Goal: Transaction & Acquisition: Obtain resource

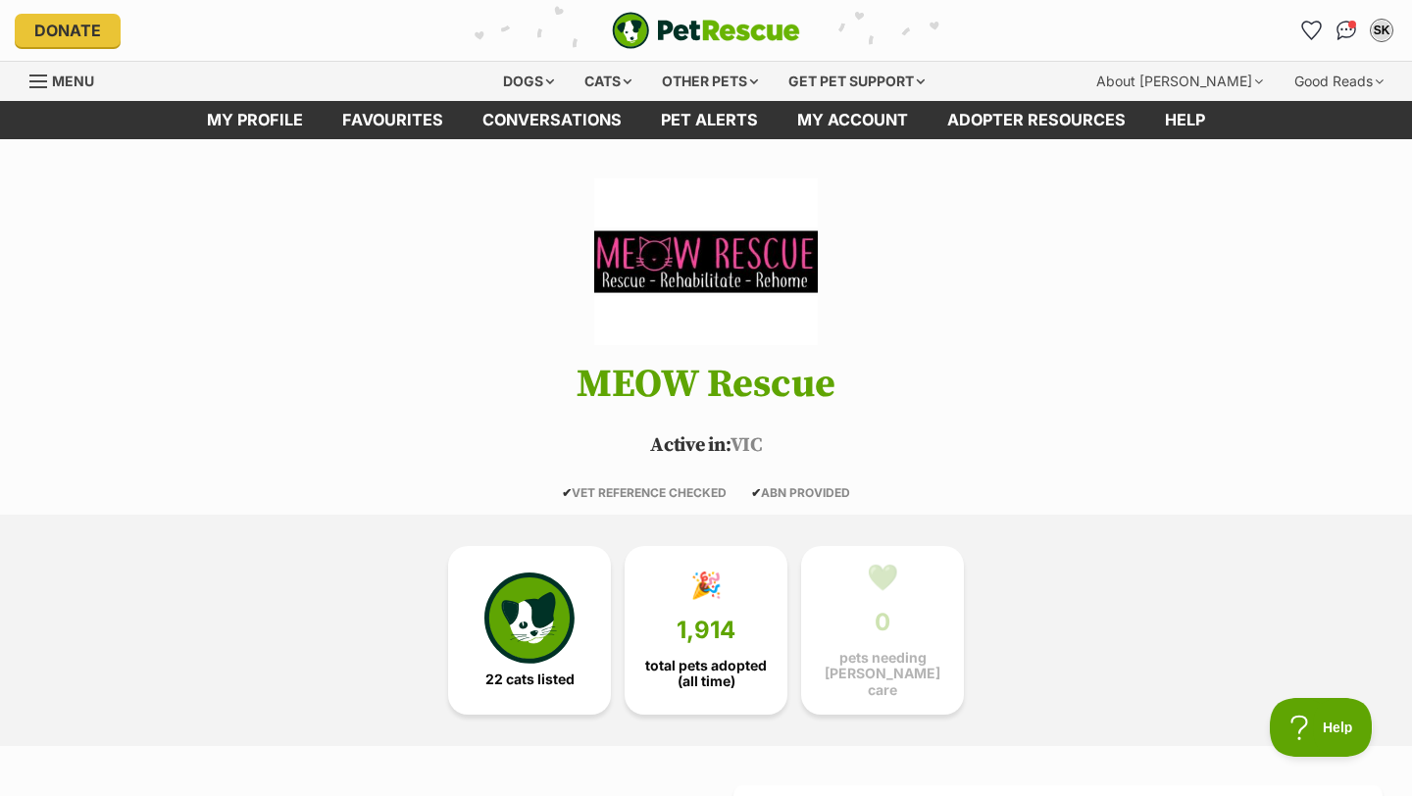
scroll to position [24, 0]
click at [604, 77] on div "Cats" at bounding box center [608, 81] width 75 height 39
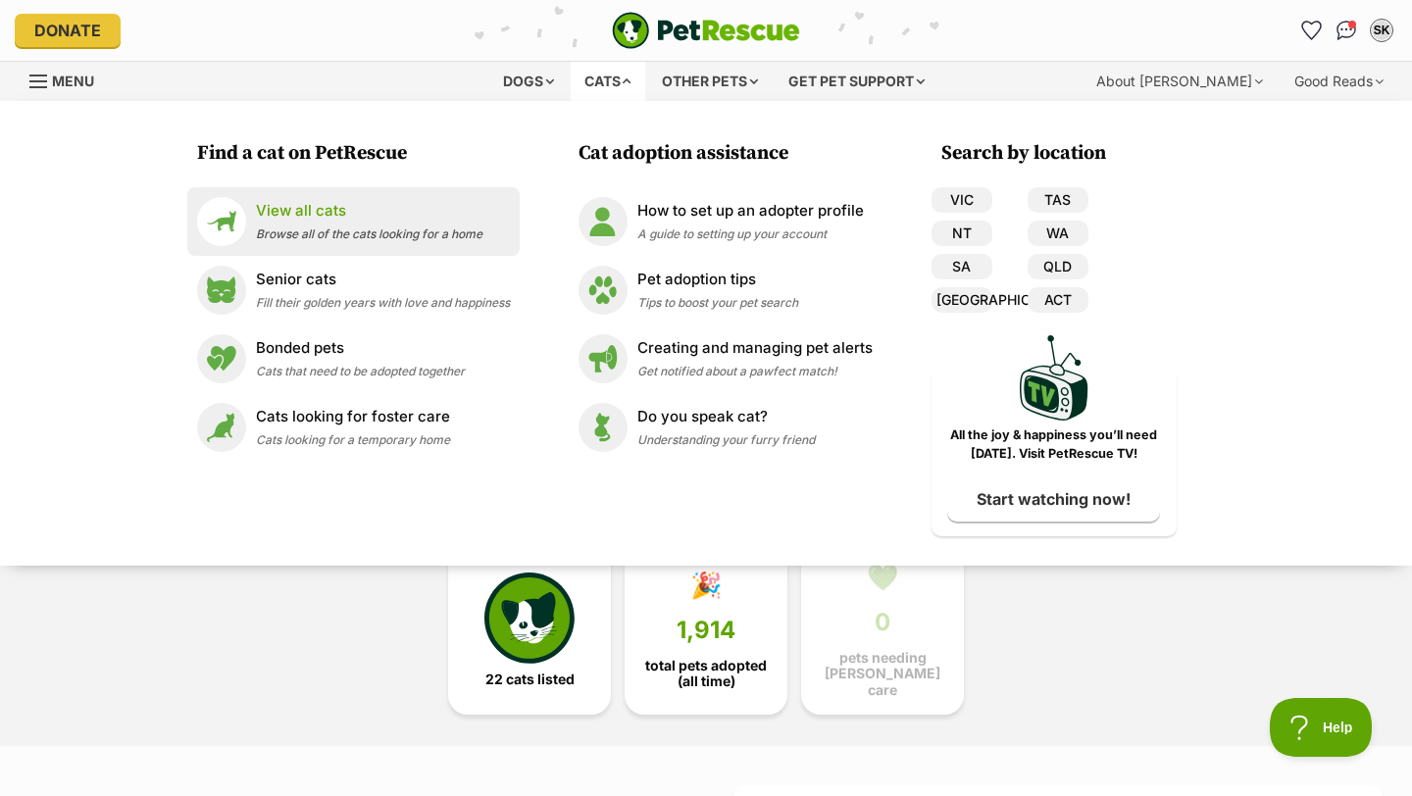
click at [381, 216] on p "View all cats" at bounding box center [369, 211] width 227 height 23
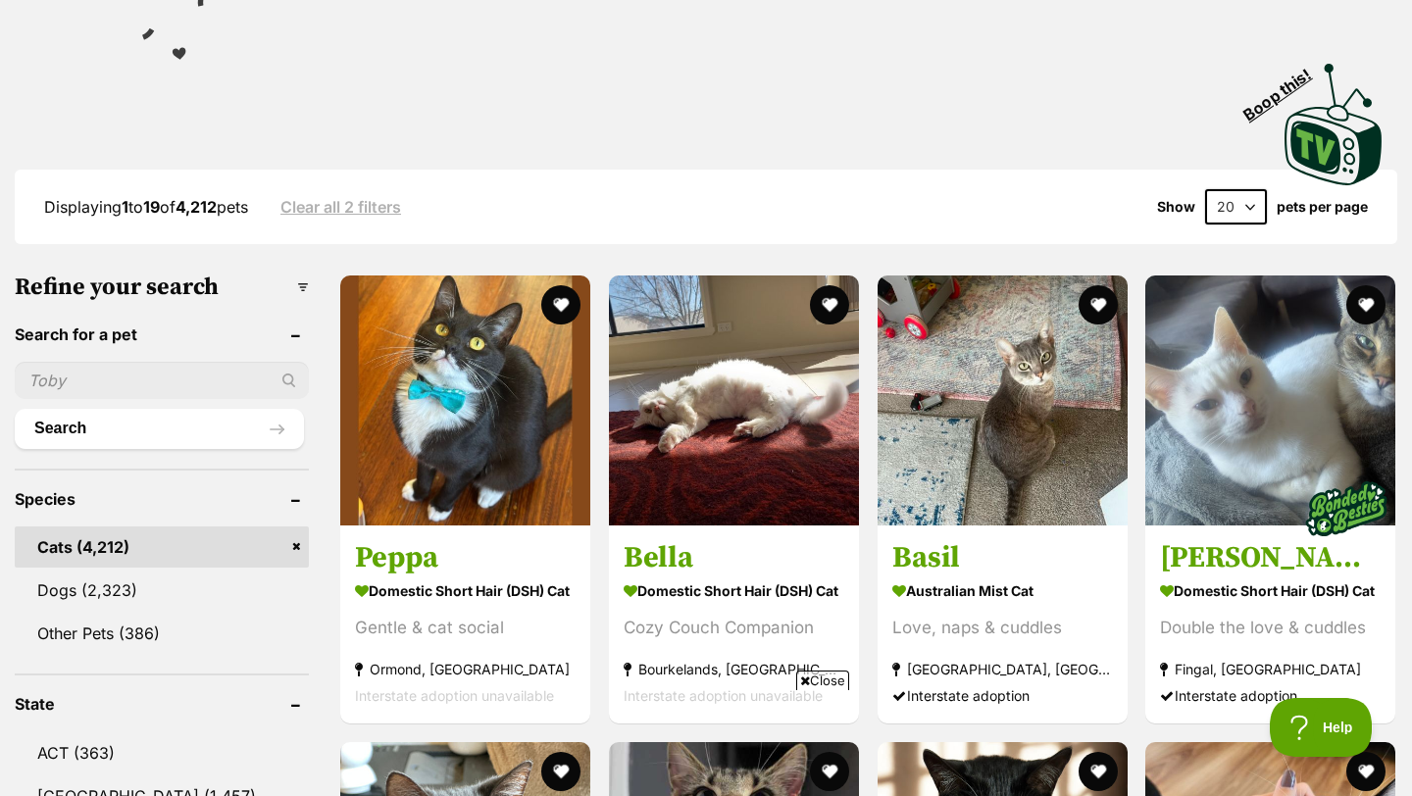
click at [79, 371] on input "text" at bounding box center [162, 380] width 294 height 37
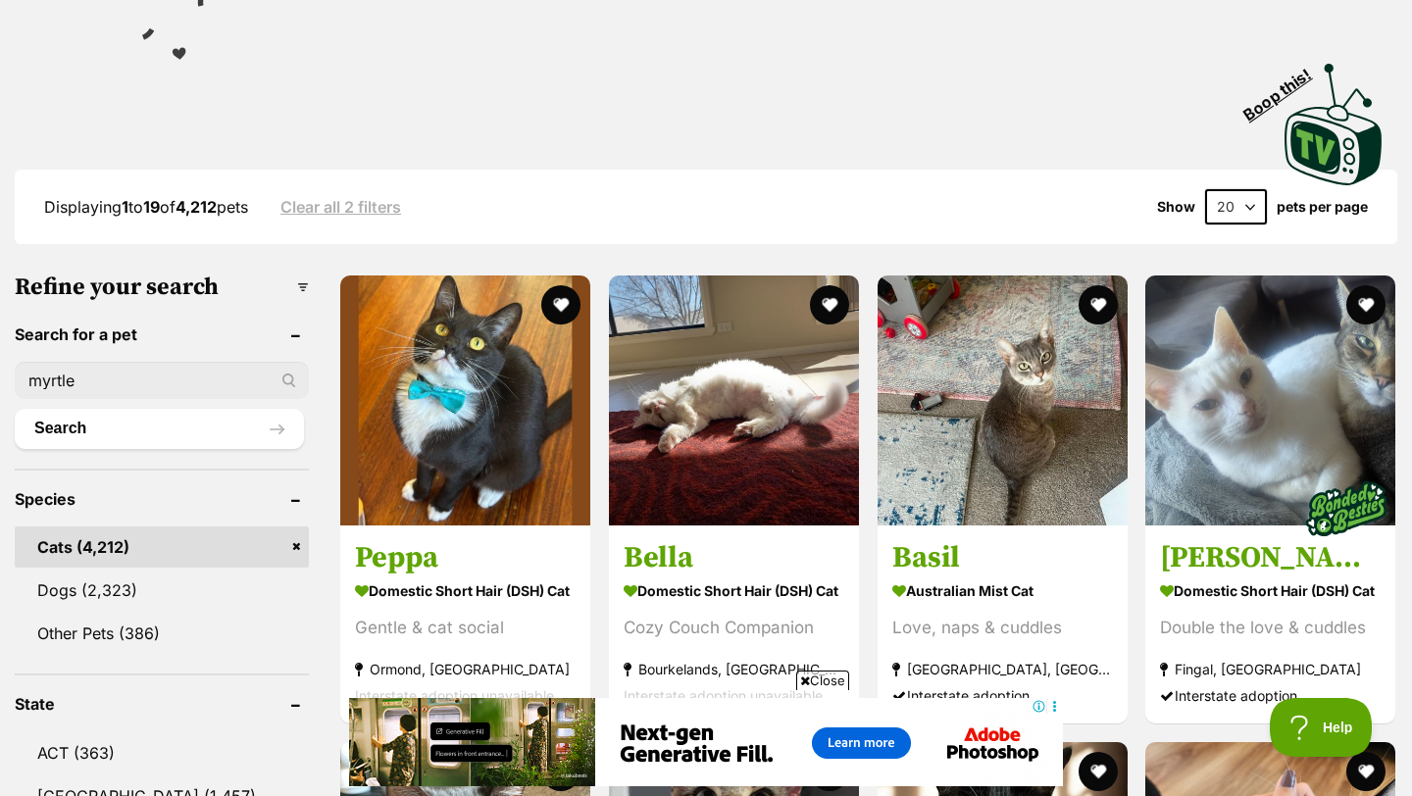
type input "myrtle"
click at [15, 409] on button "Search" at bounding box center [159, 428] width 289 height 39
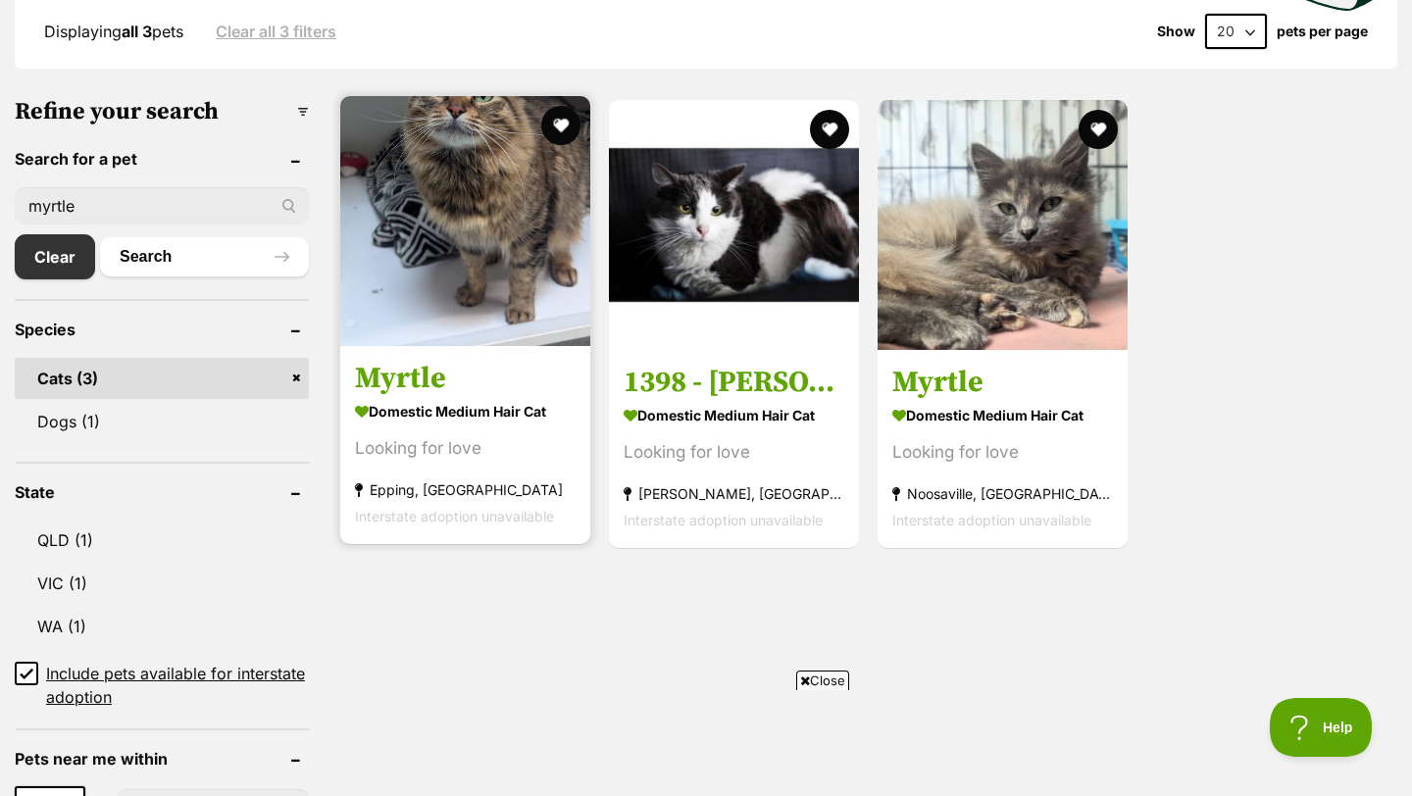
click at [414, 369] on h3 "Myrtle" at bounding box center [465, 379] width 221 height 37
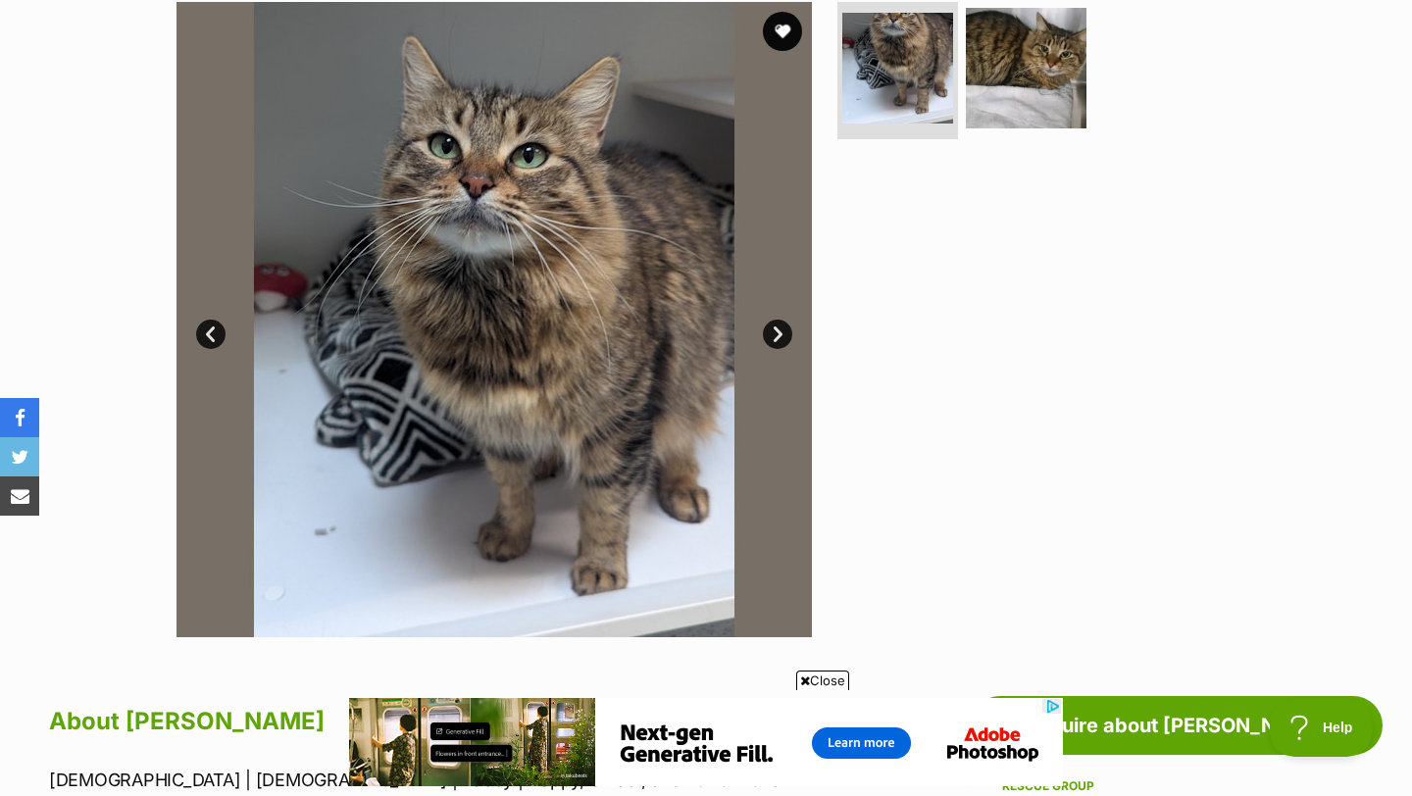
click at [779, 340] on link "Next" at bounding box center [777, 334] width 29 height 29
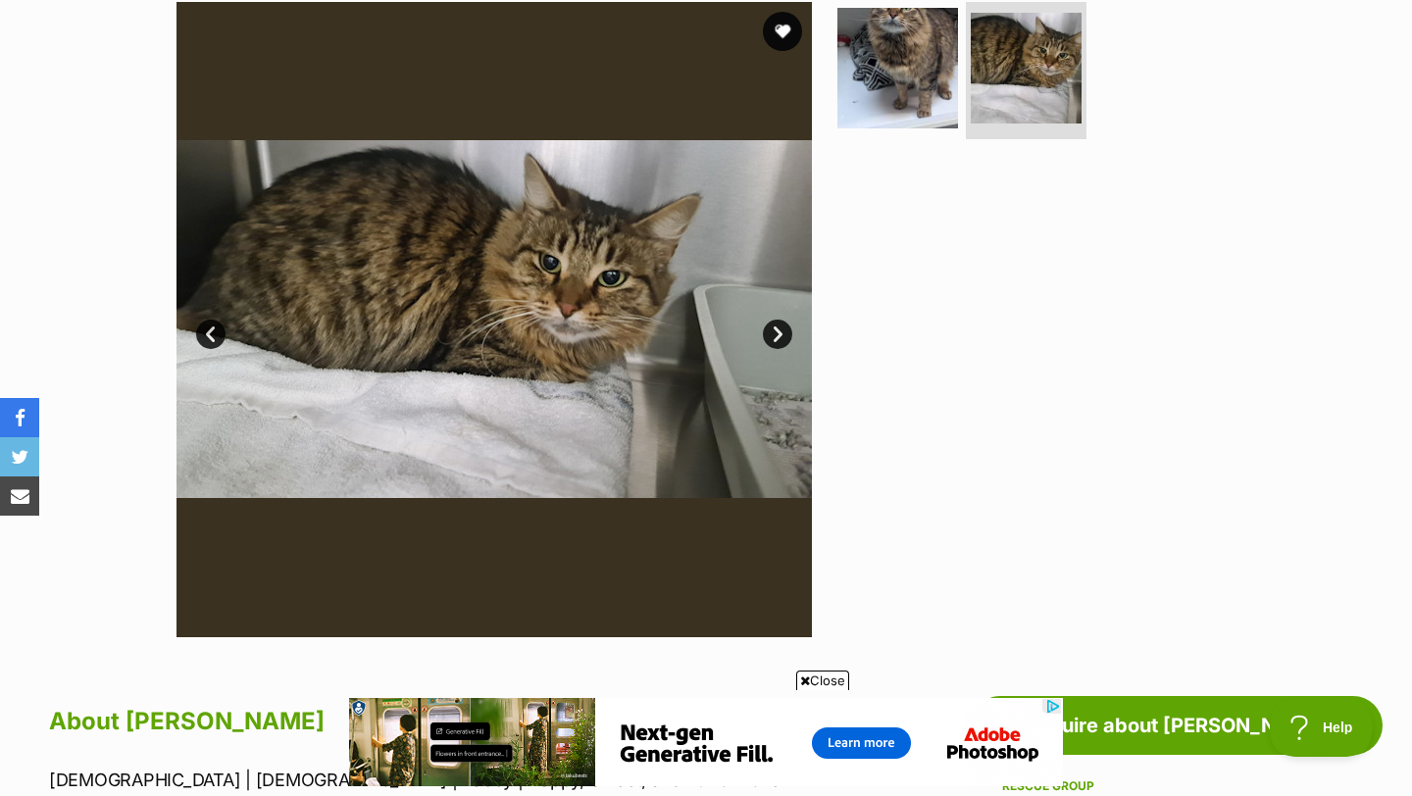
click at [207, 343] on link "Prev" at bounding box center [210, 334] width 29 height 29
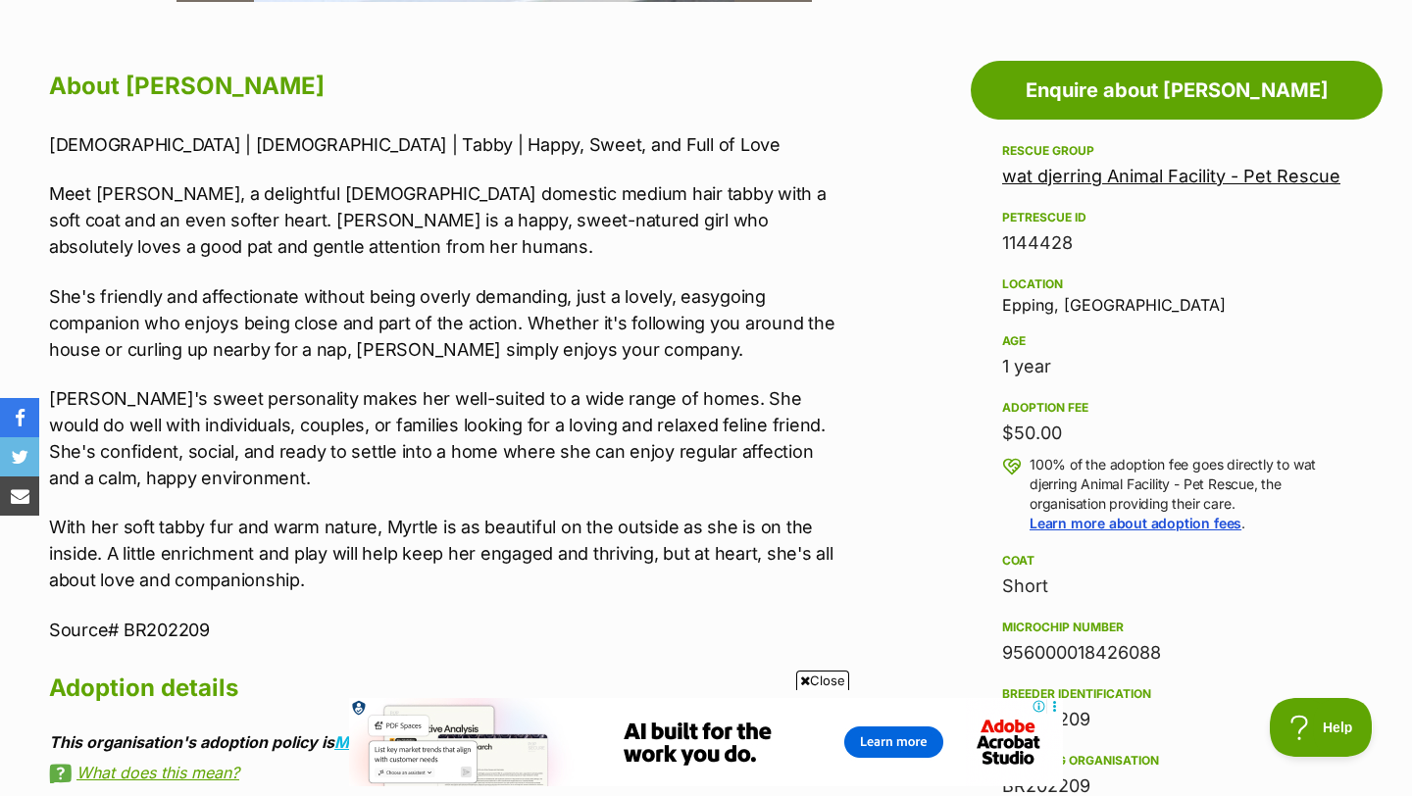
click at [1050, 179] on link "wat djerring Animal Facility - Pet Rescue" at bounding box center [1171, 176] width 338 height 21
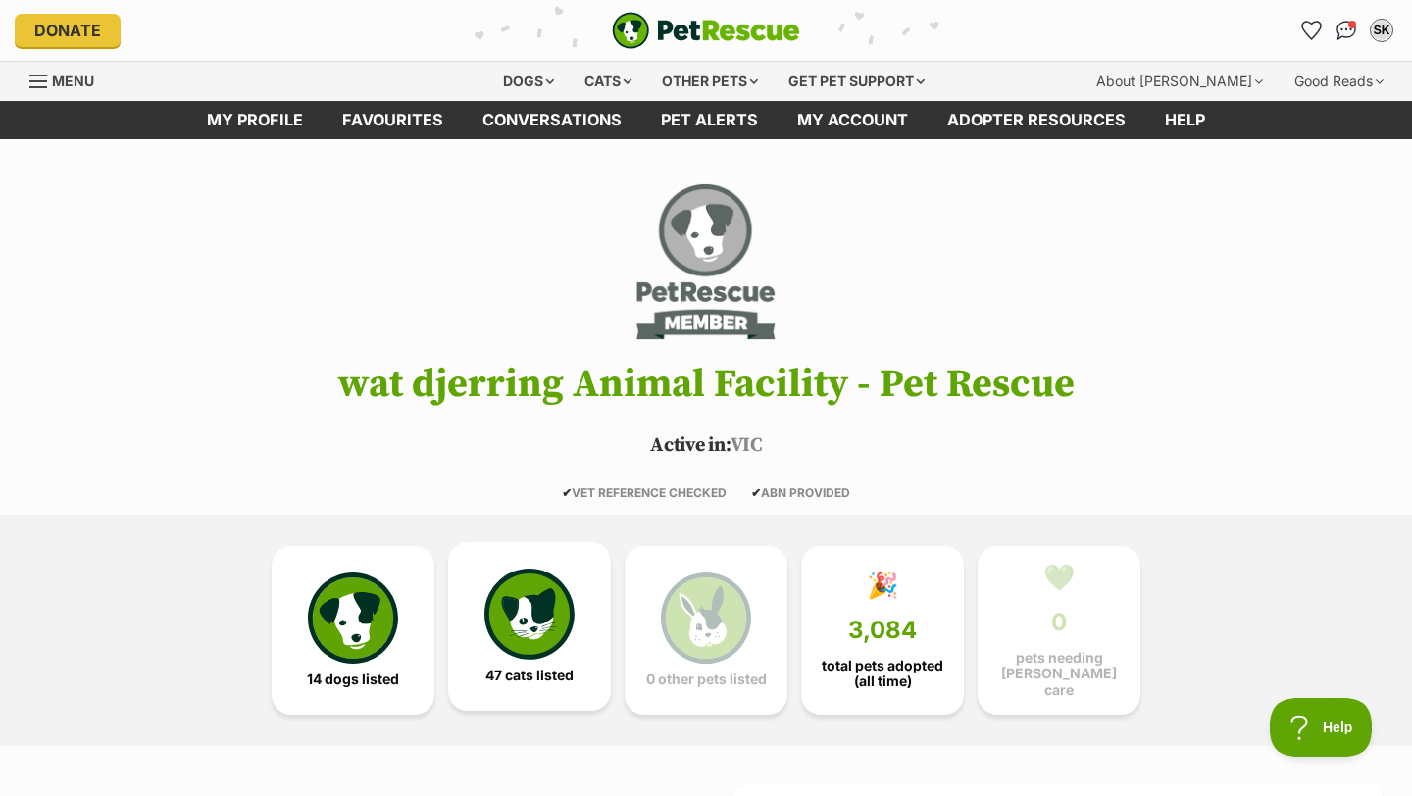
click at [510, 607] on img at bounding box center [530, 614] width 90 height 90
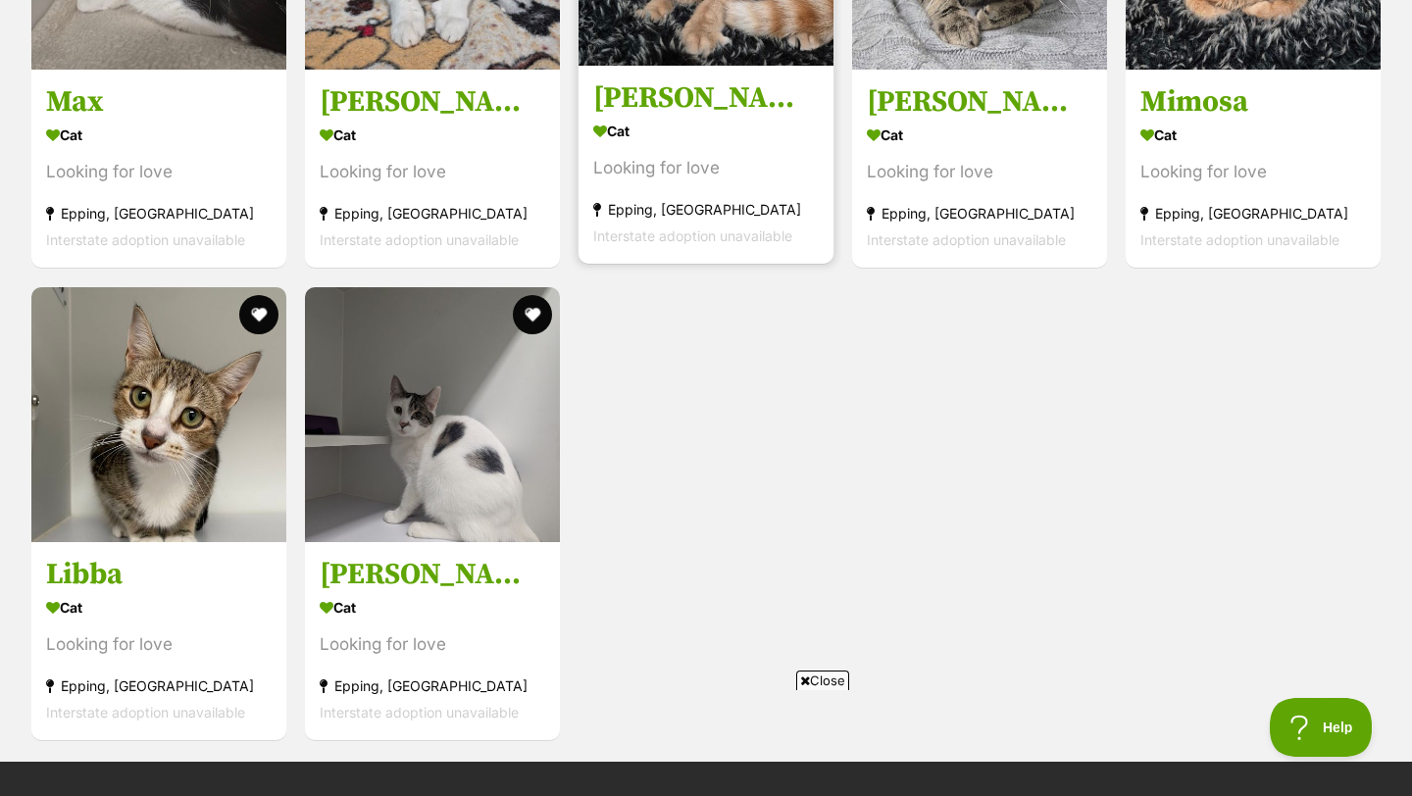
scroll to position [5927, 0]
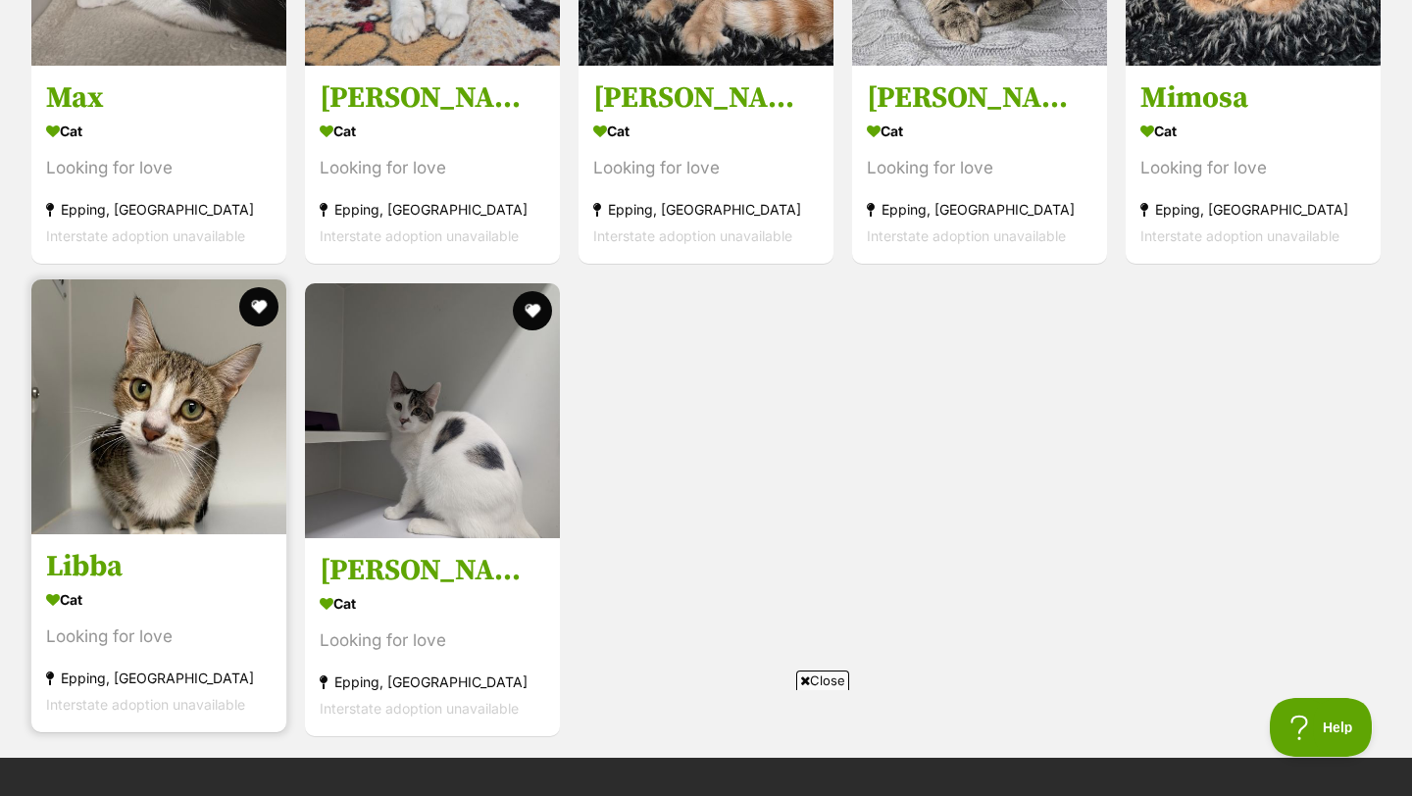
click at [89, 556] on h3 "Libba" at bounding box center [159, 566] width 226 height 37
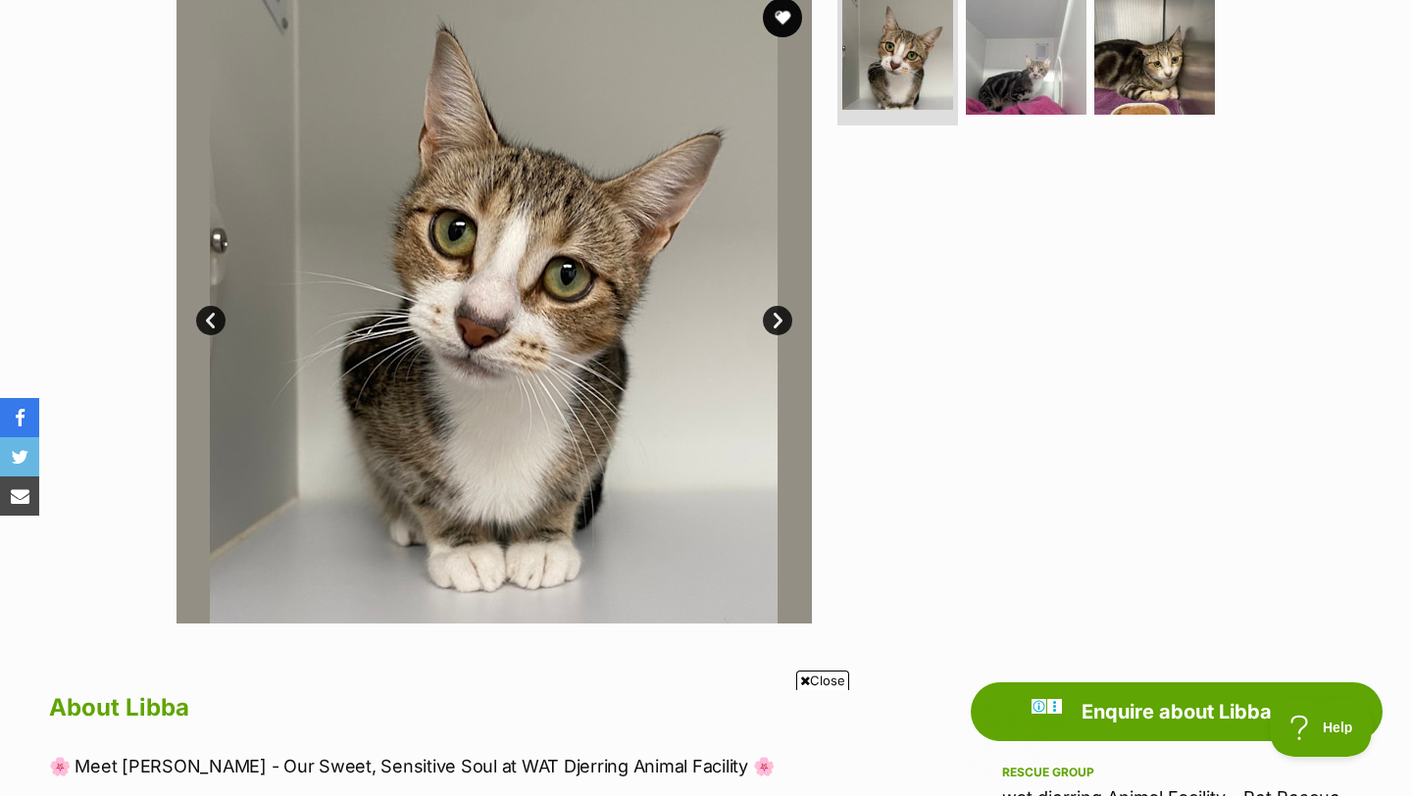
scroll to position [333, 0]
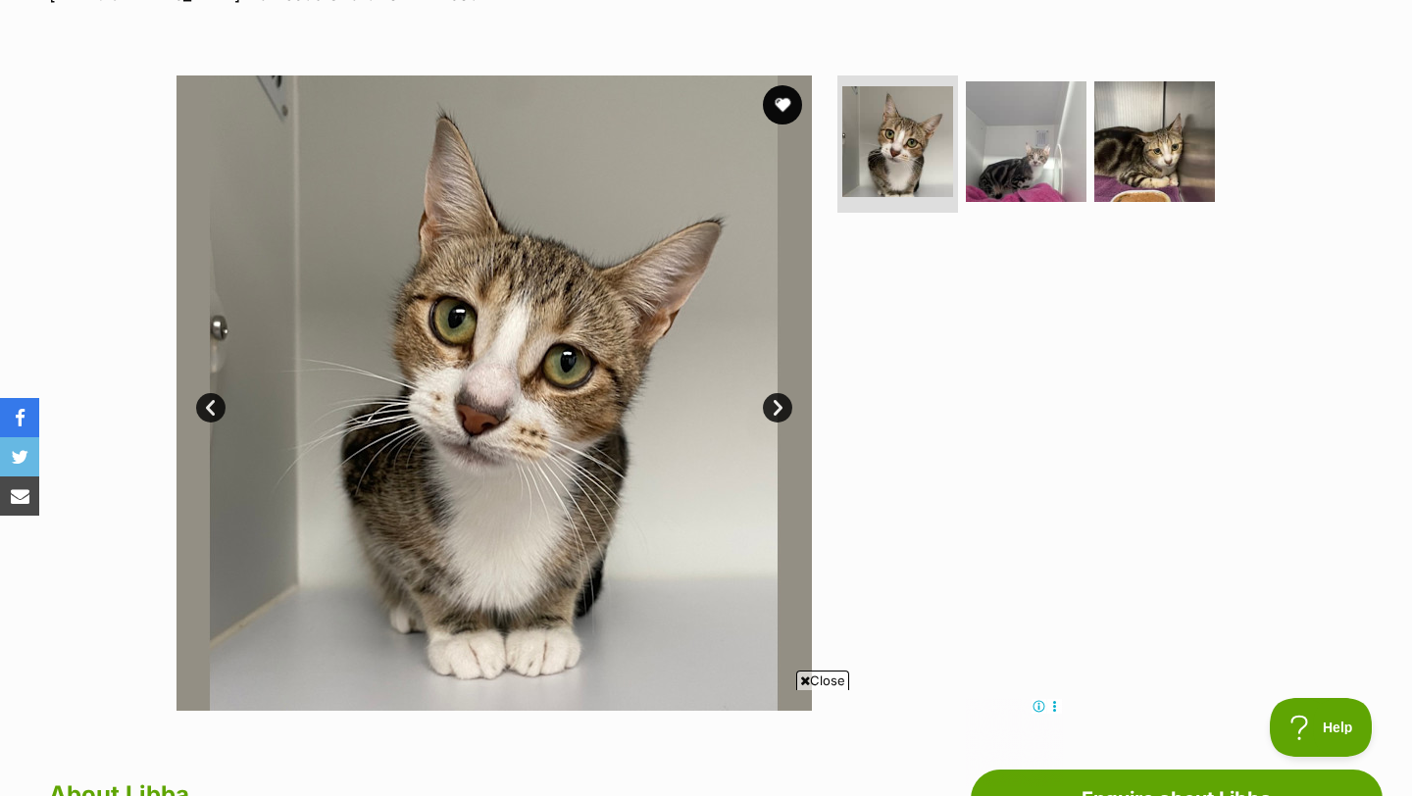
click at [777, 414] on link "Next" at bounding box center [777, 407] width 29 height 29
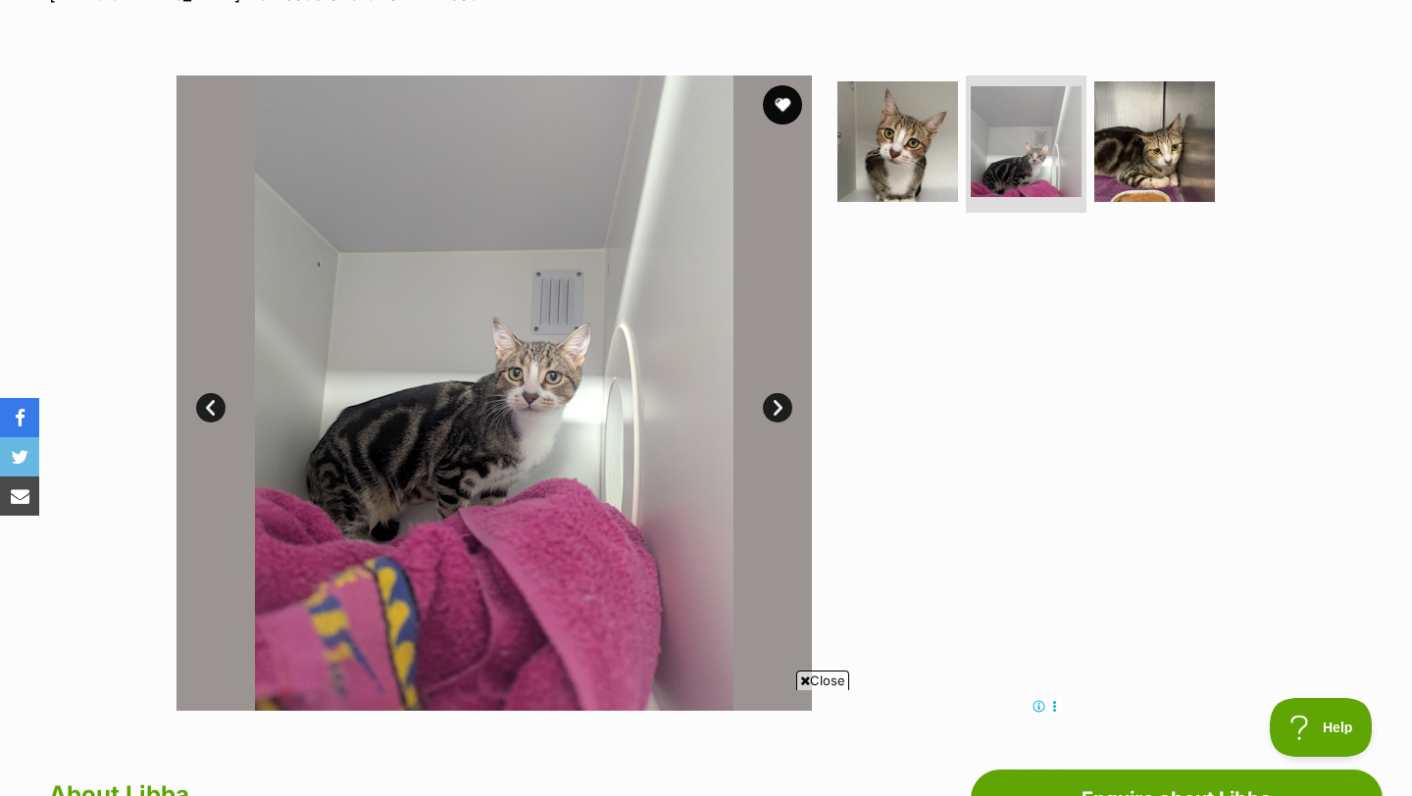
click at [773, 406] on link "Next" at bounding box center [777, 407] width 29 height 29
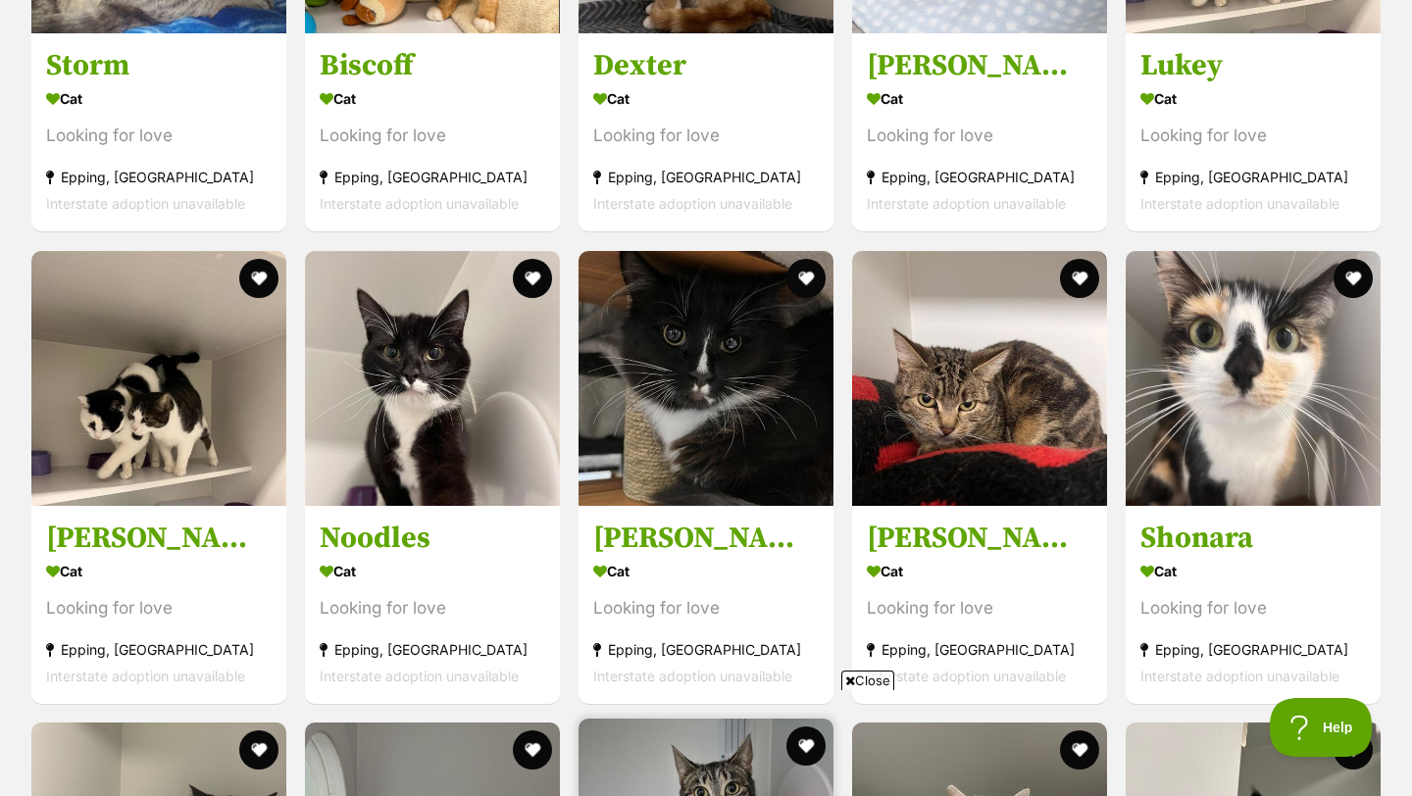
scroll to position [4542, 0]
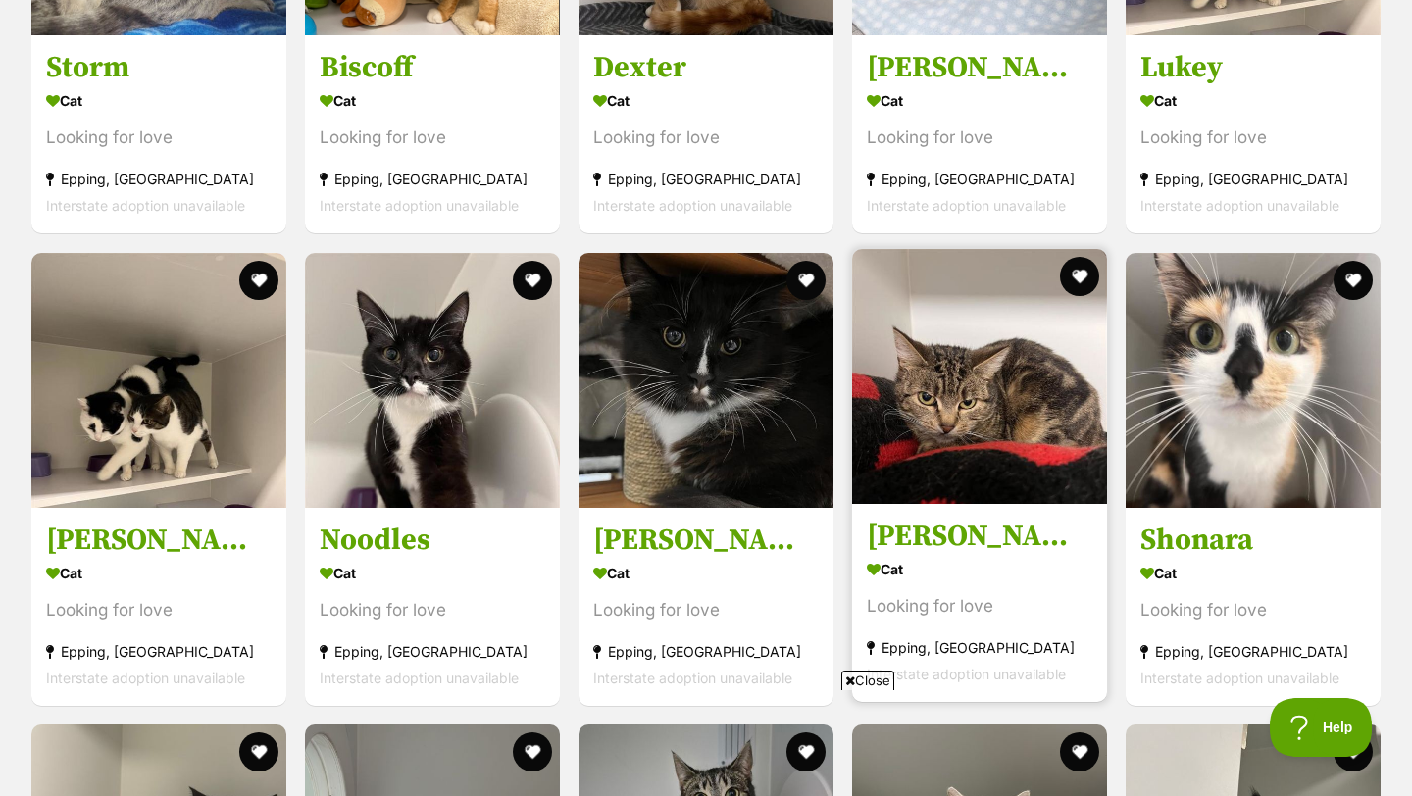
click at [913, 533] on h3 "[PERSON_NAME]" at bounding box center [980, 536] width 226 height 37
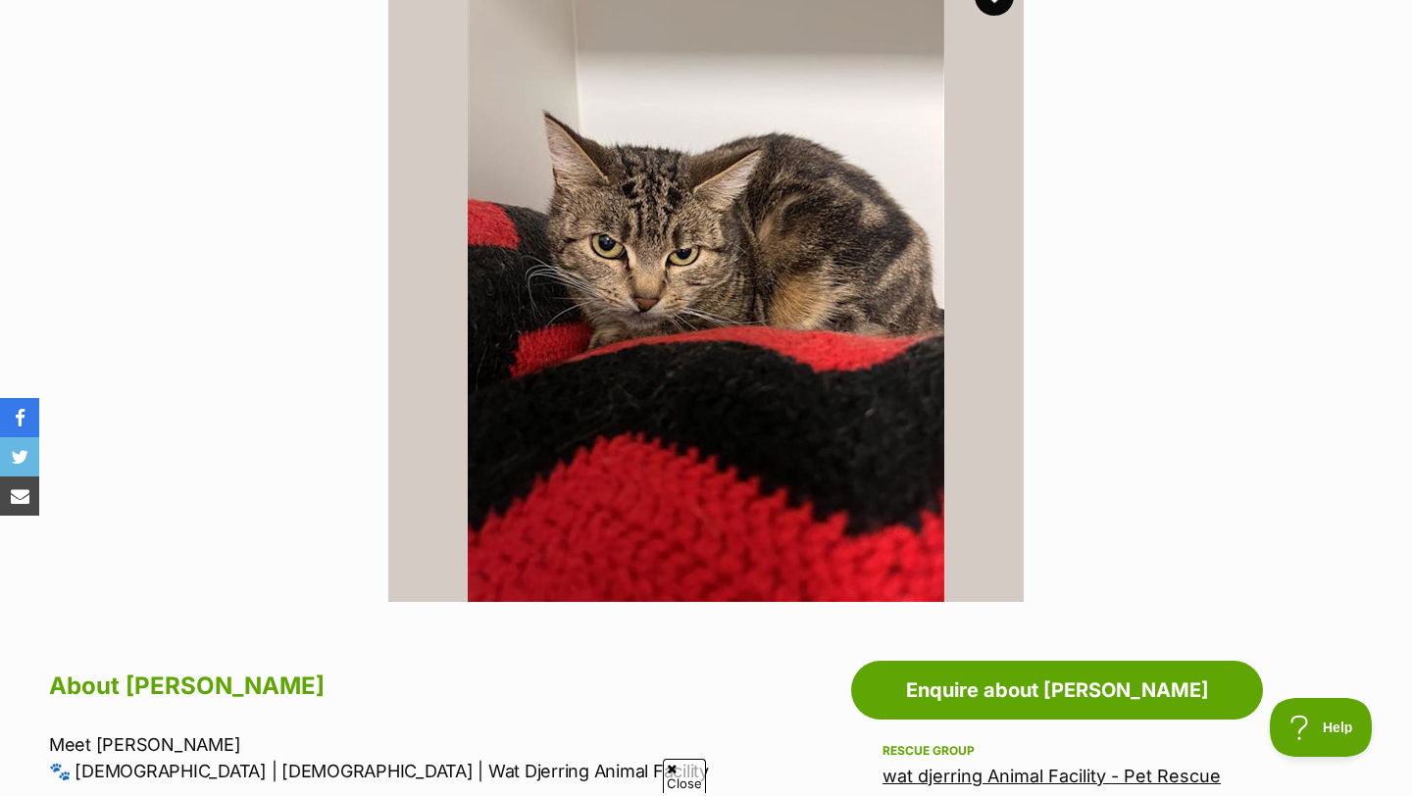
scroll to position [321, 0]
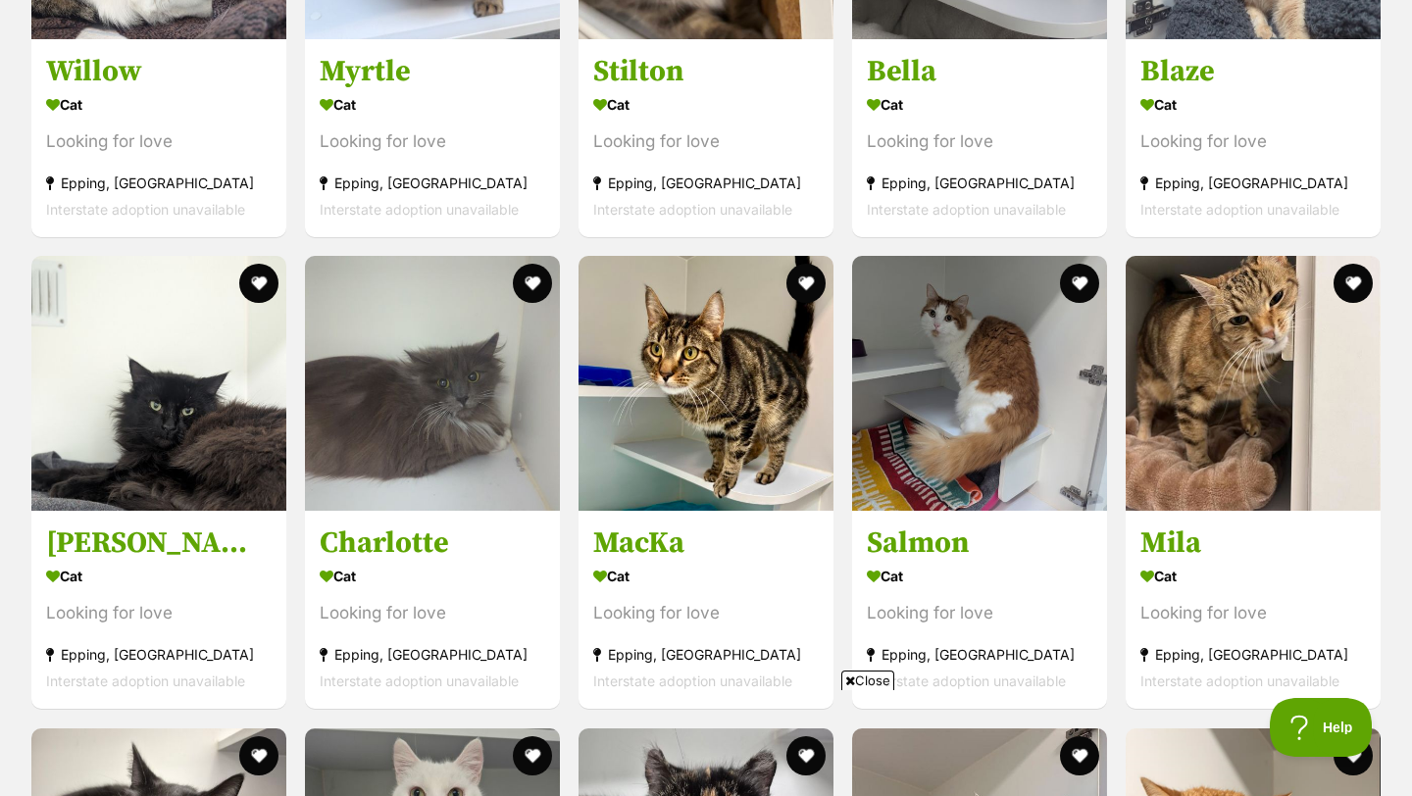
scroll to position [3123, 0]
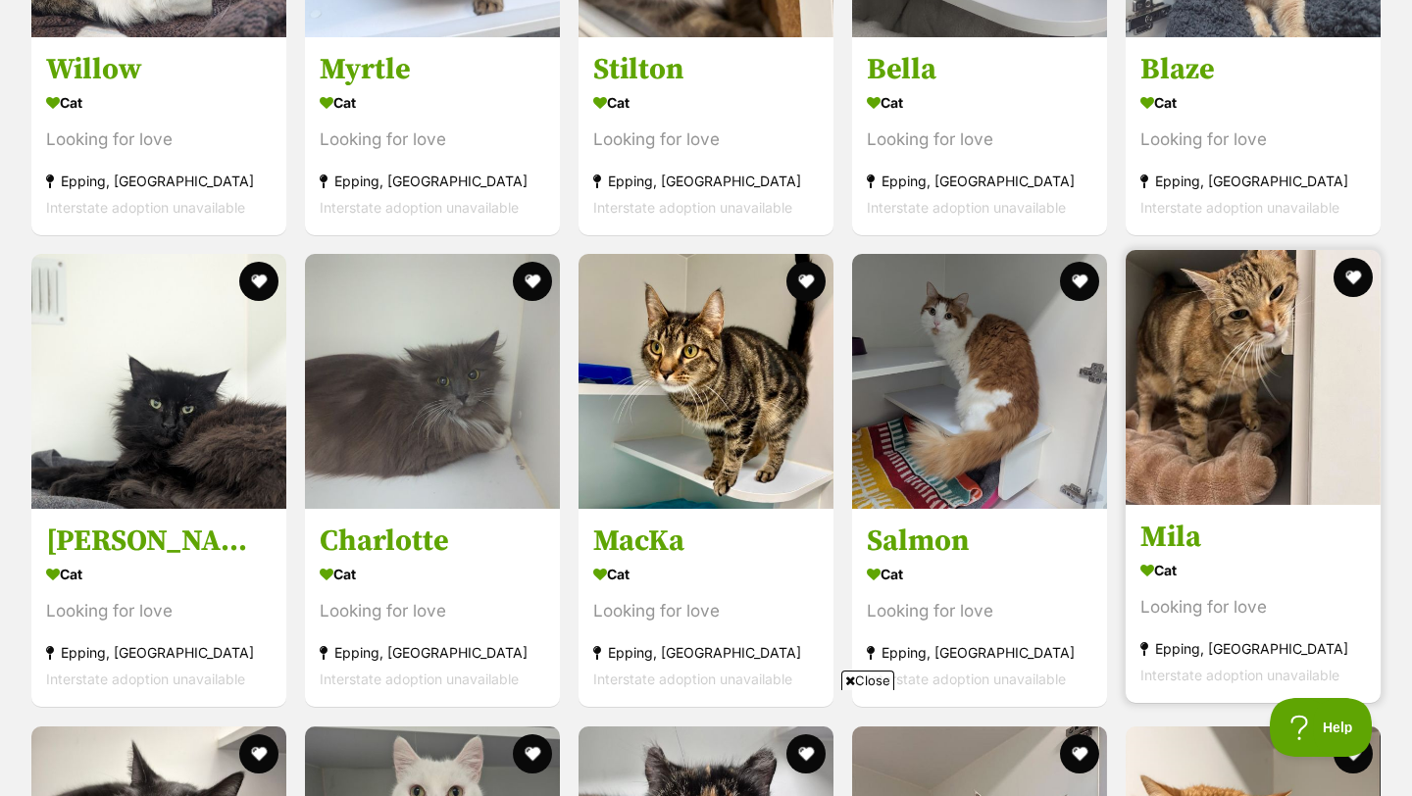
click at [1188, 529] on h3 "Mila" at bounding box center [1254, 538] width 226 height 37
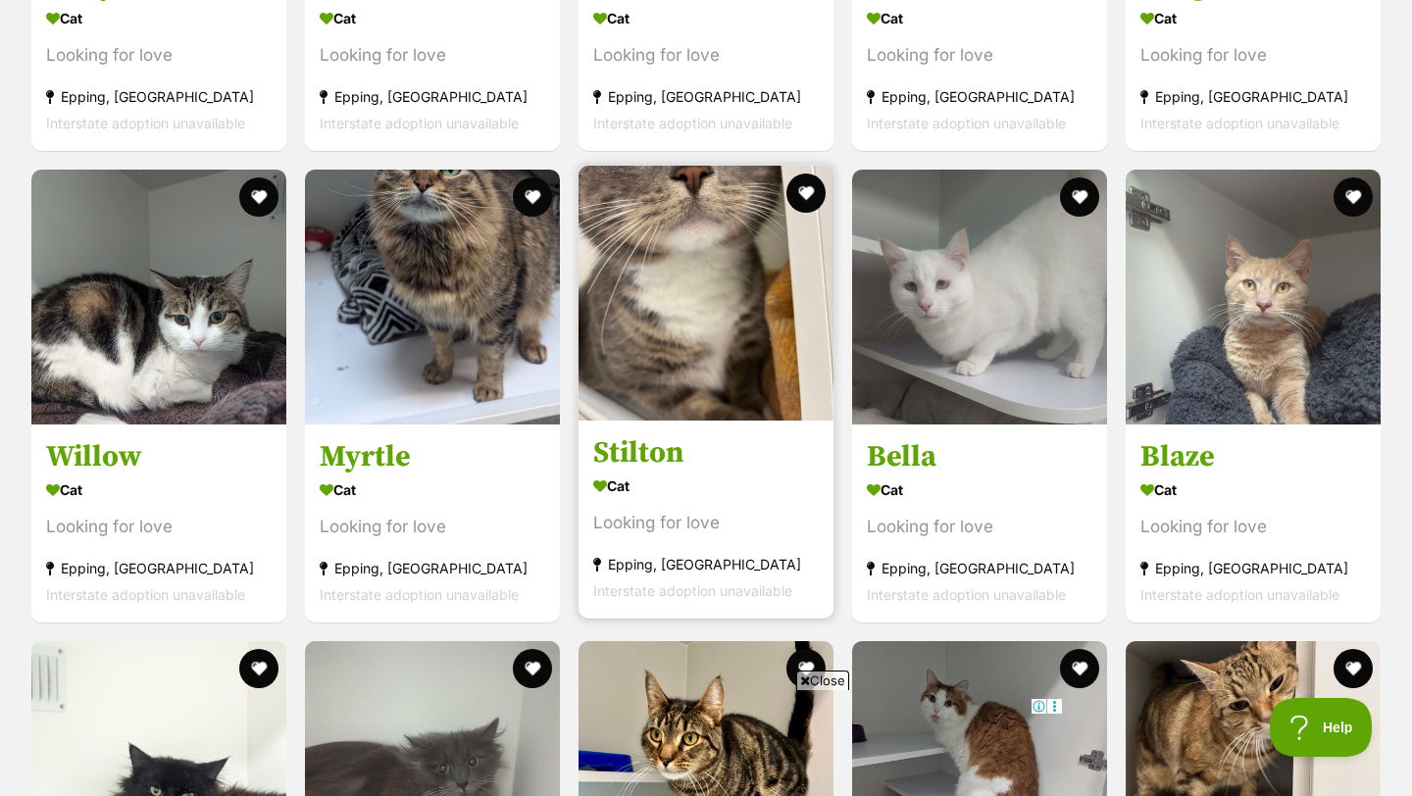
click at [640, 445] on h3 "Stilton" at bounding box center [706, 453] width 226 height 37
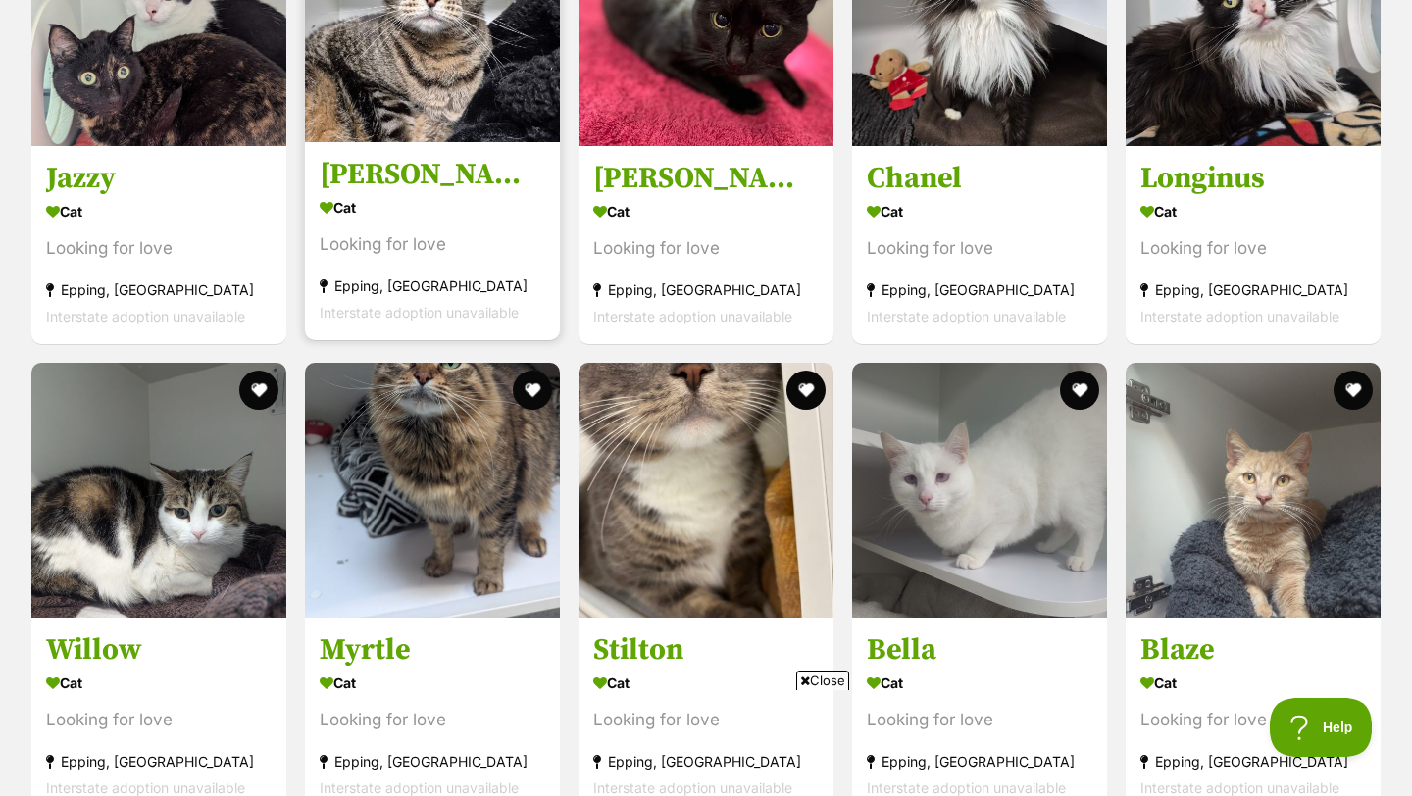
scroll to position [2544, 0]
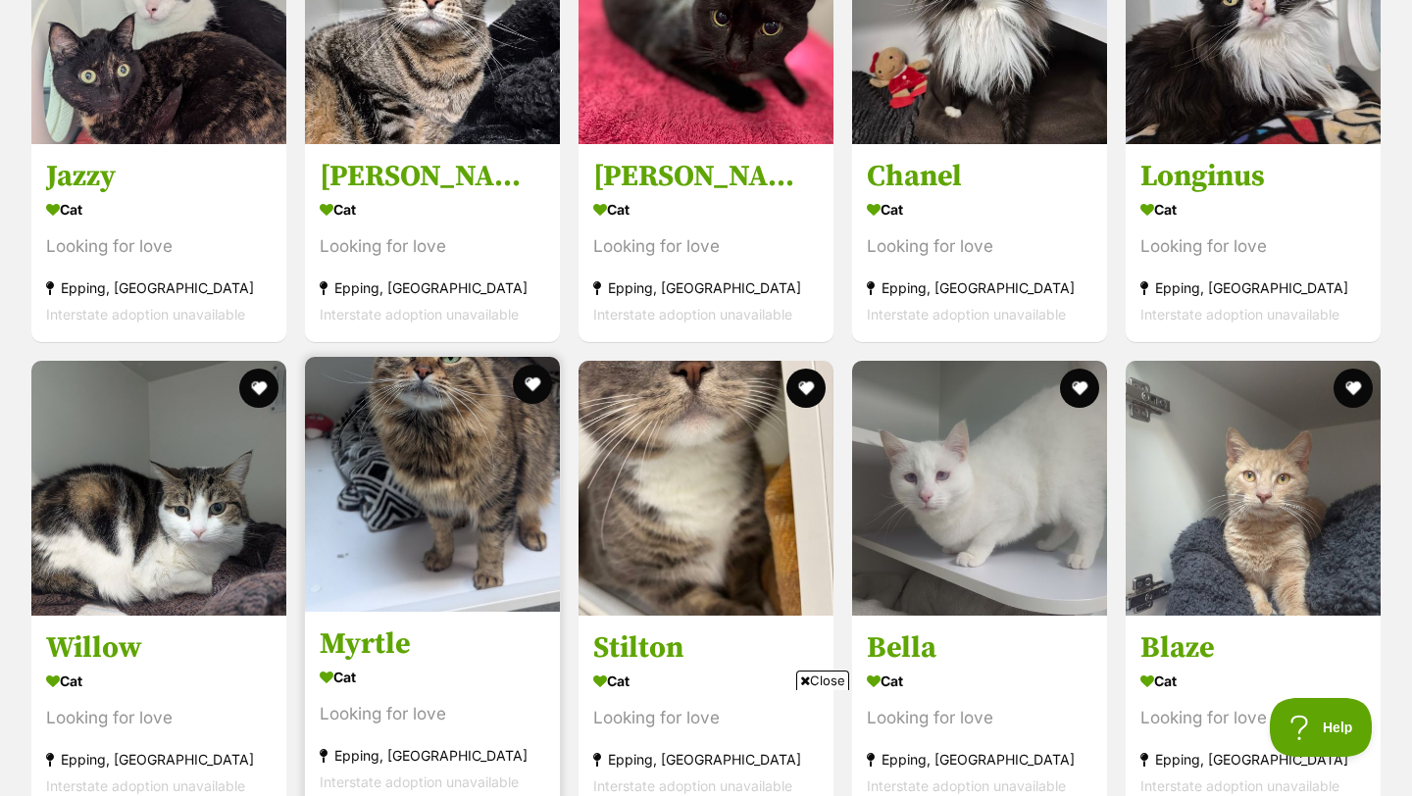
click at [384, 607] on link at bounding box center [432, 606] width 255 height 20
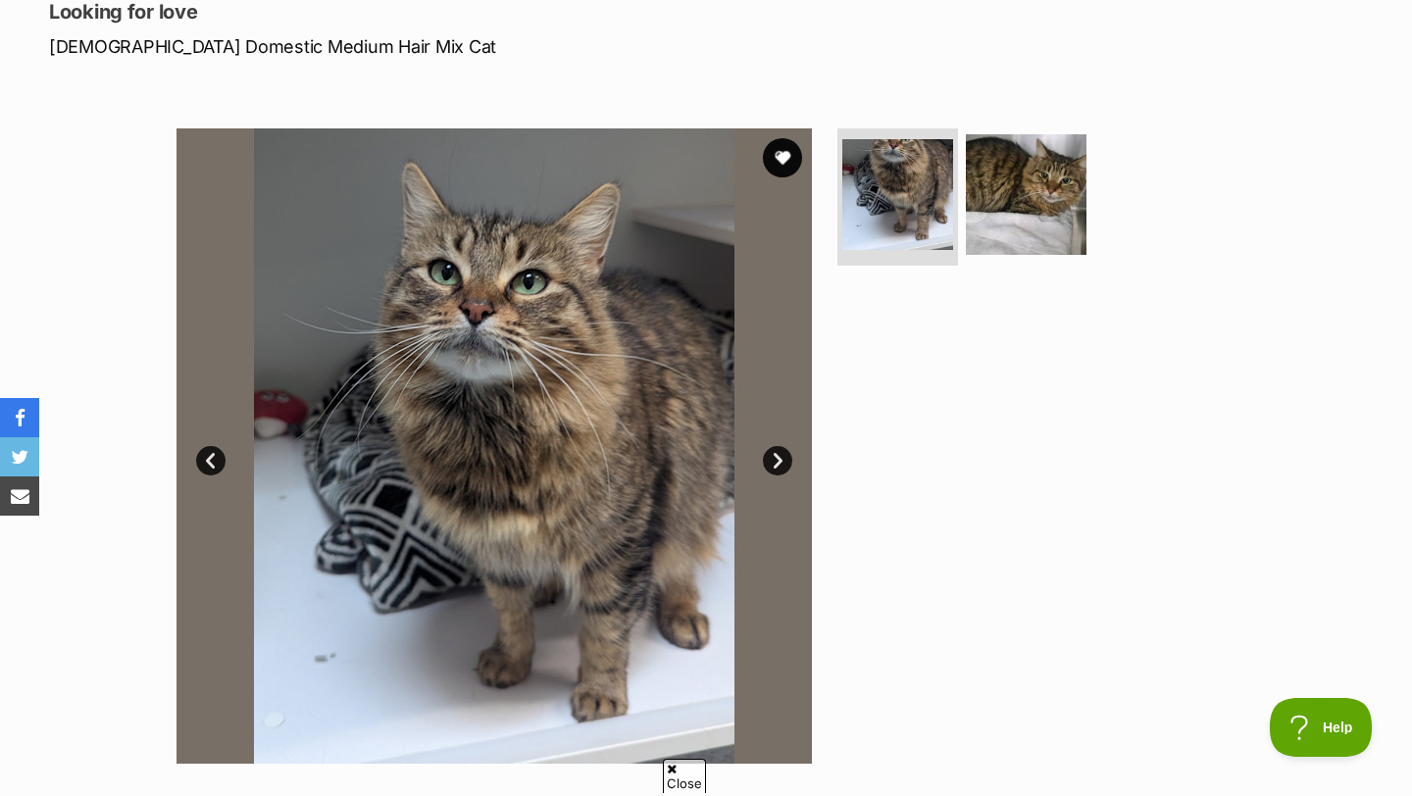
click at [781, 463] on link "Next" at bounding box center [777, 460] width 29 height 29
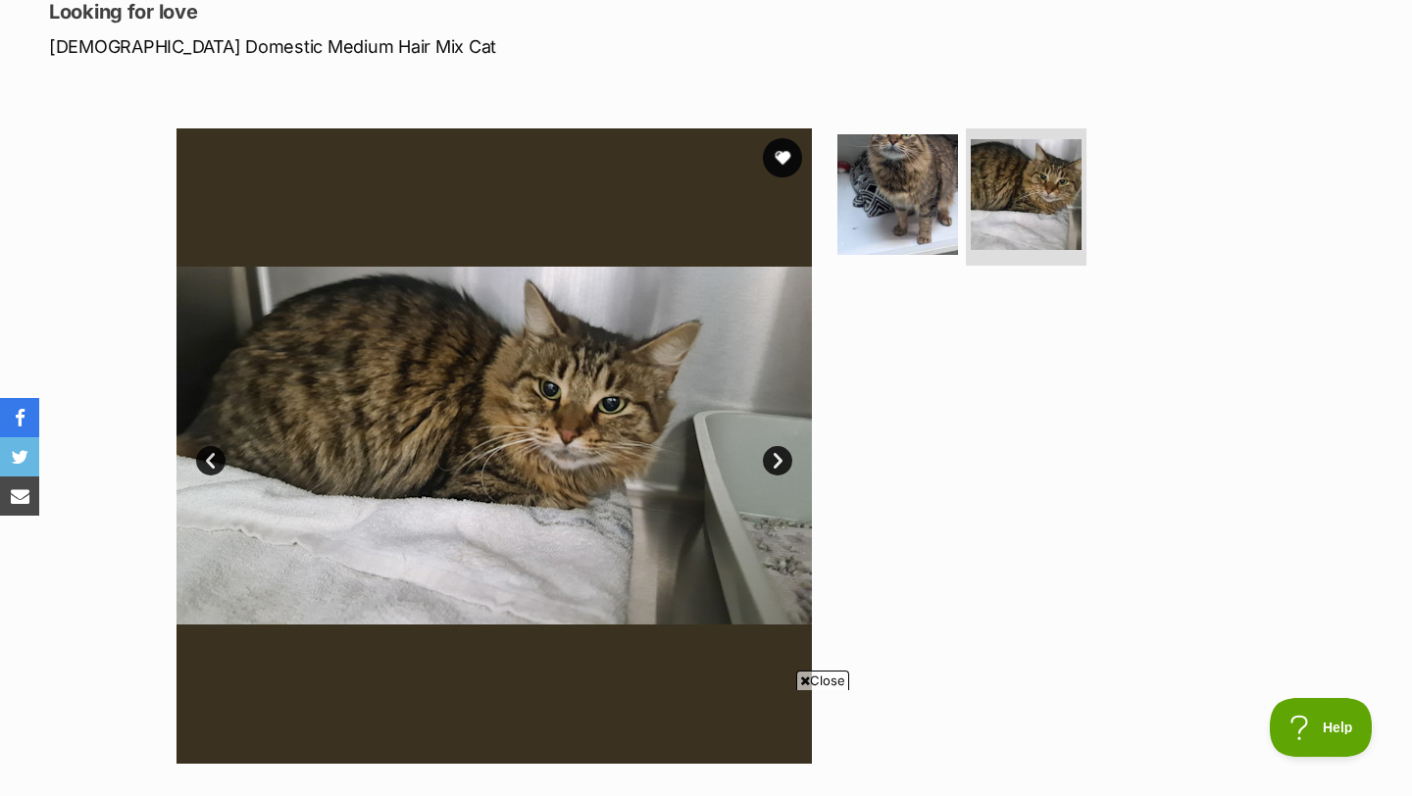
click at [781, 463] on link "Next" at bounding box center [777, 460] width 29 height 29
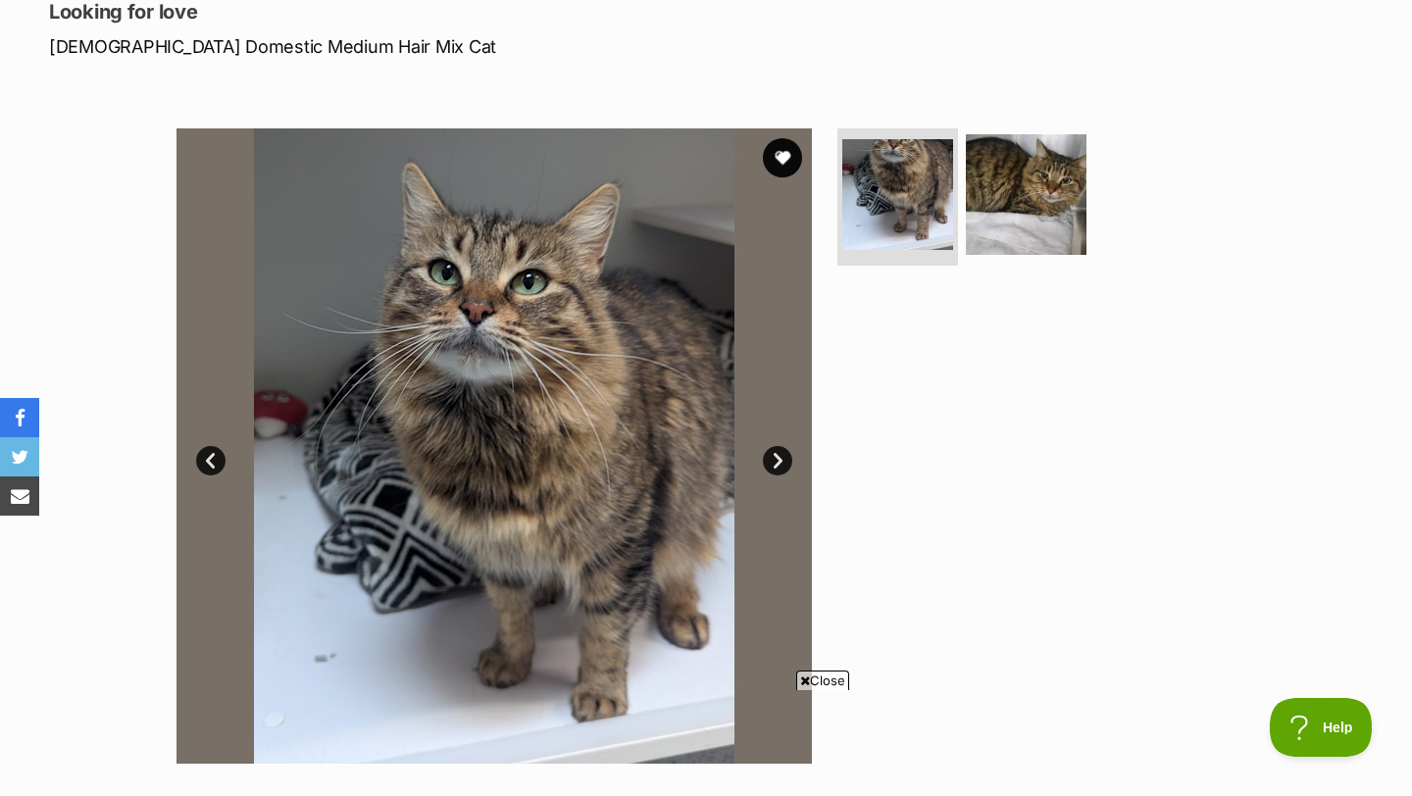
click at [778, 455] on link "Next" at bounding box center [777, 460] width 29 height 29
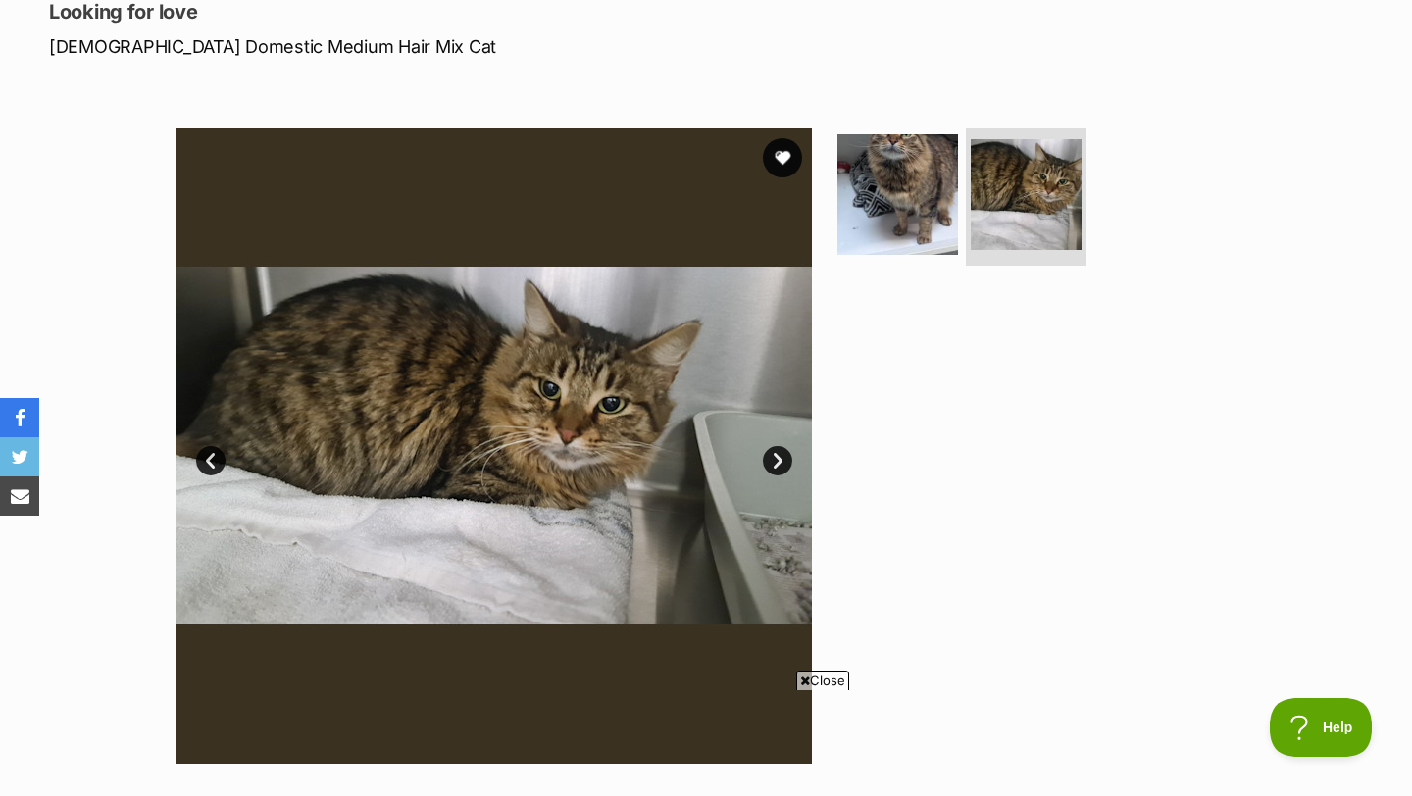
click at [1042, 309] on div at bounding box center [1035, 446] width 402 height 636
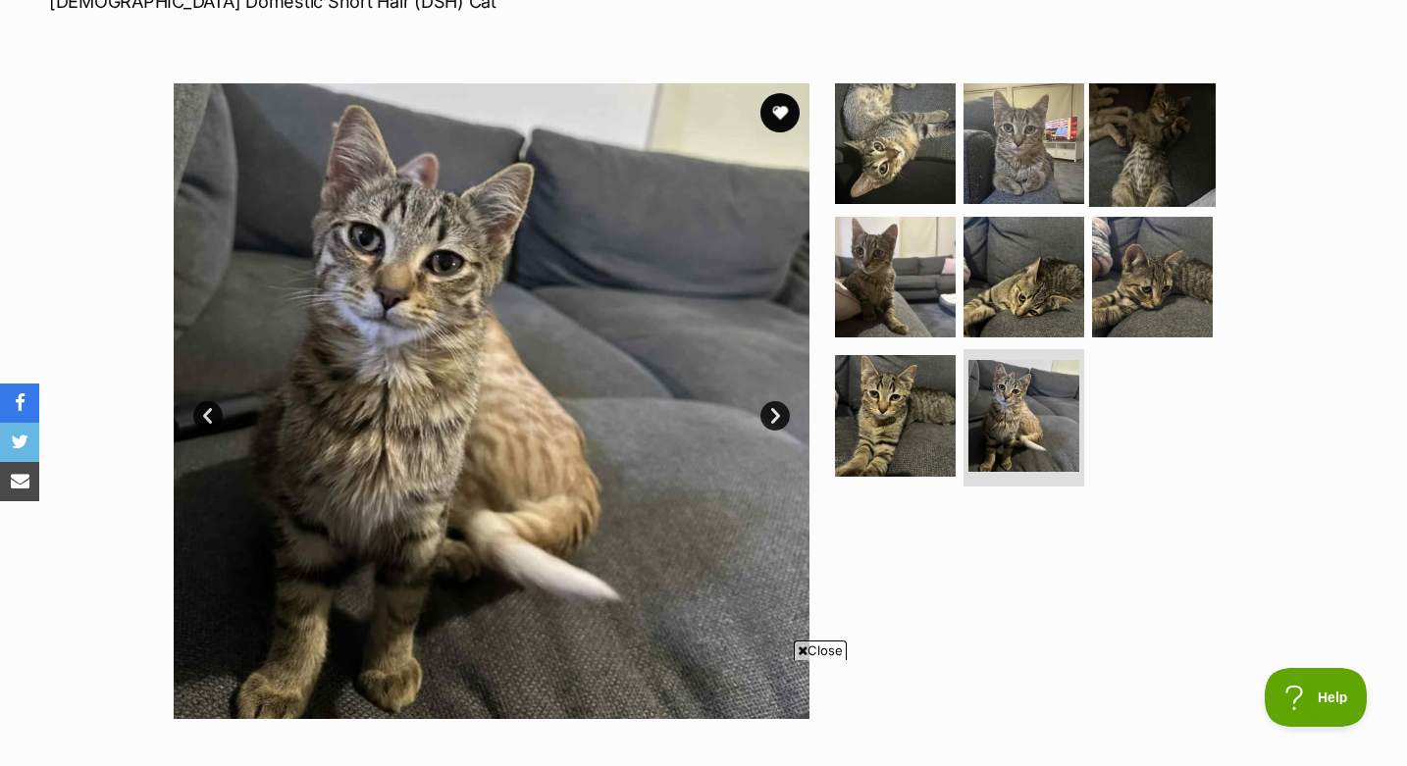
click at [1127, 150] on img at bounding box center [1152, 143] width 127 height 127
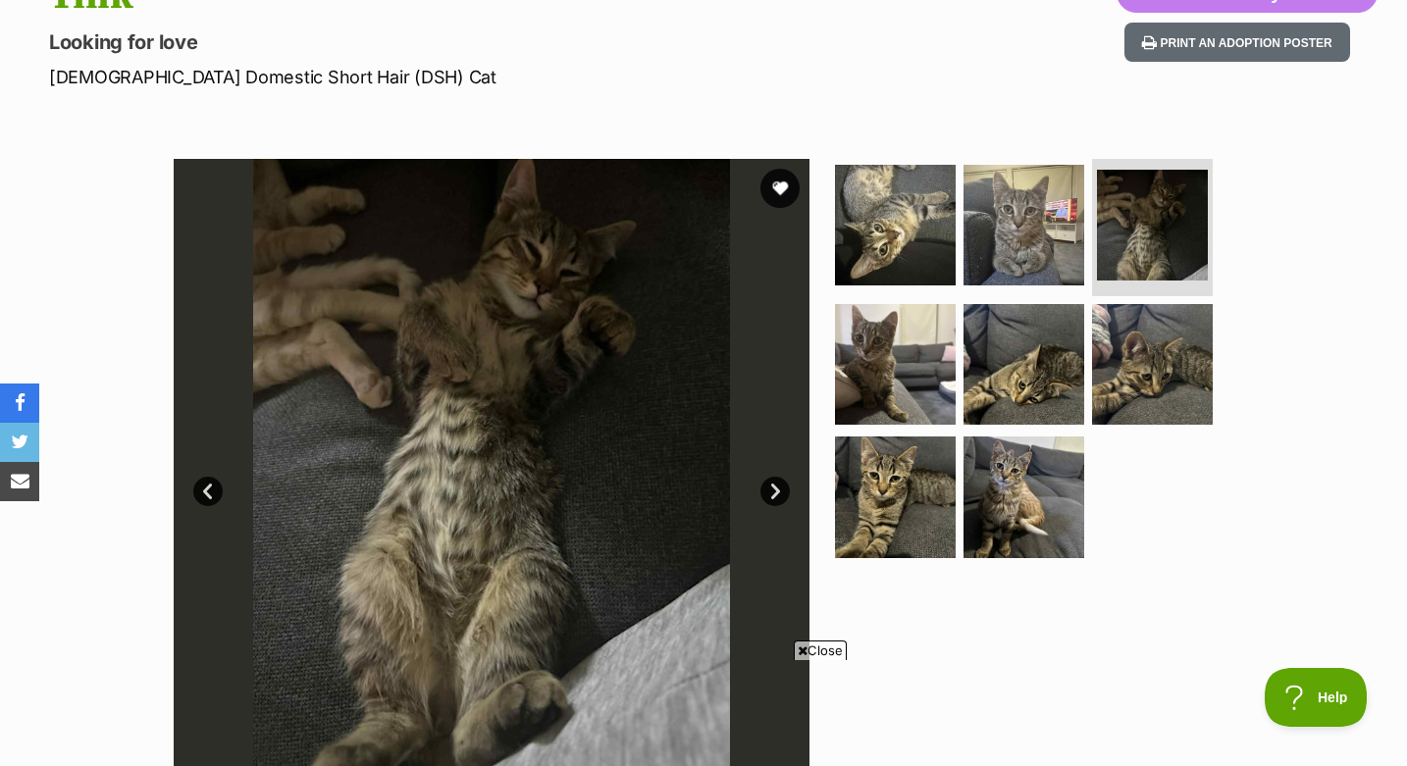
scroll to position [180, 0]
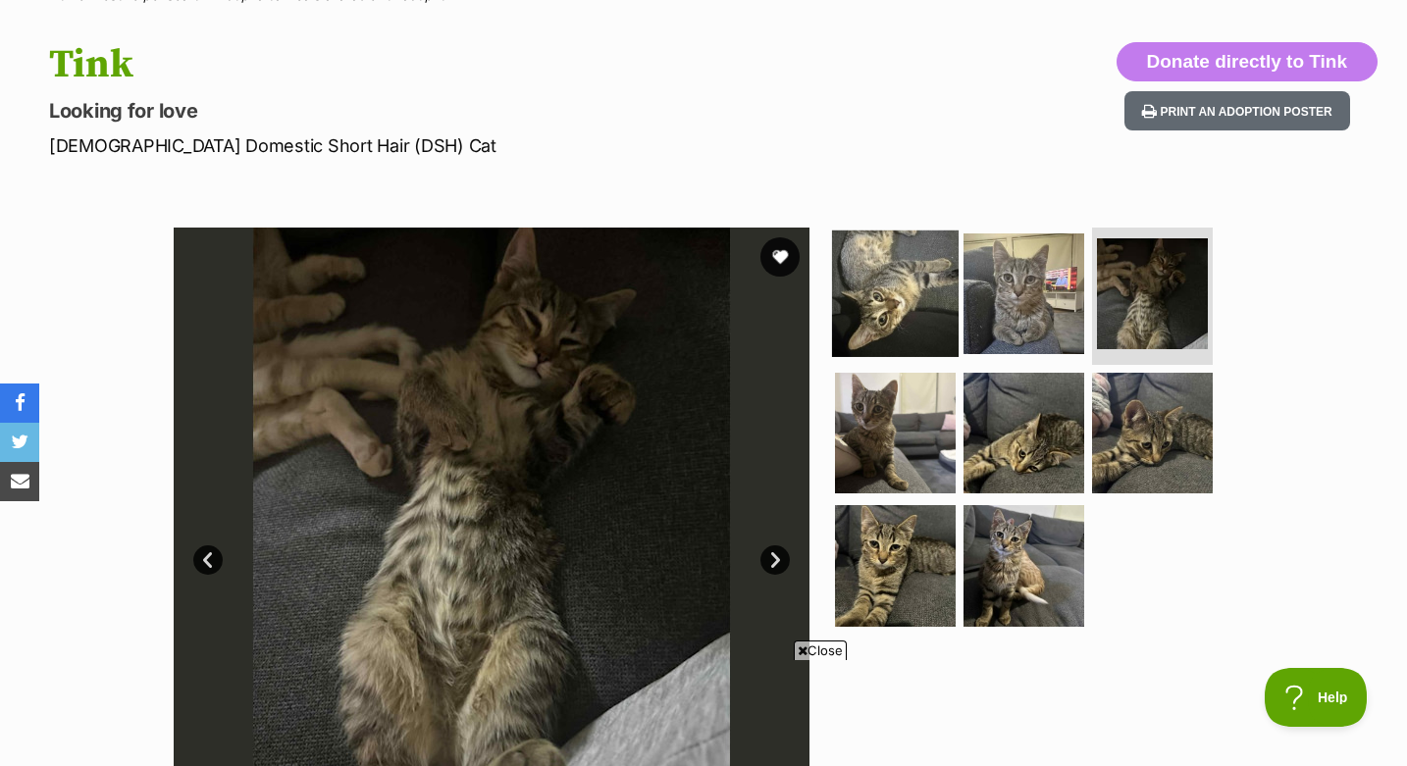
click at [899, 325] on img at bounding box center [895, 294] width 127 height 127
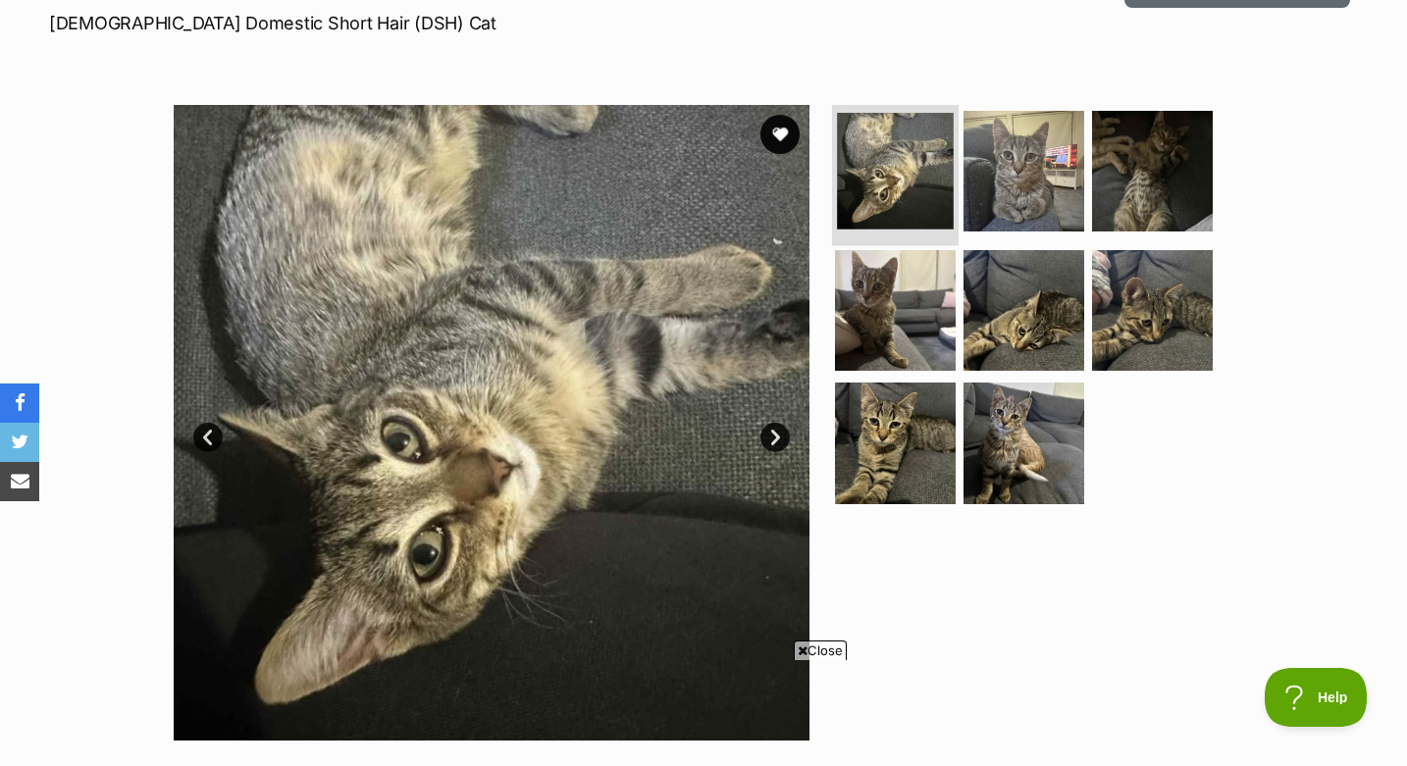
scroll to position [304, 0]
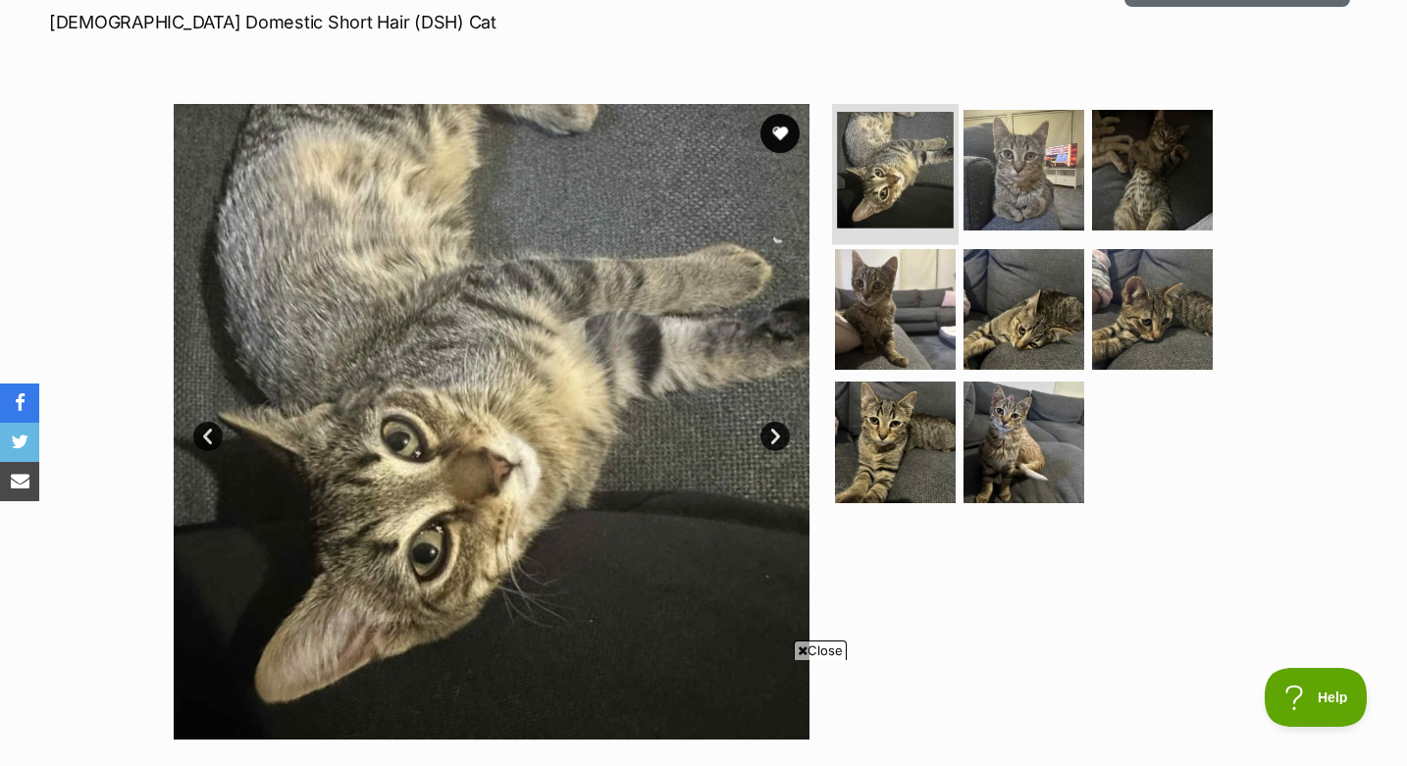
click at [899, 325] on img at bounding box center [895, 309] width 121 height 121
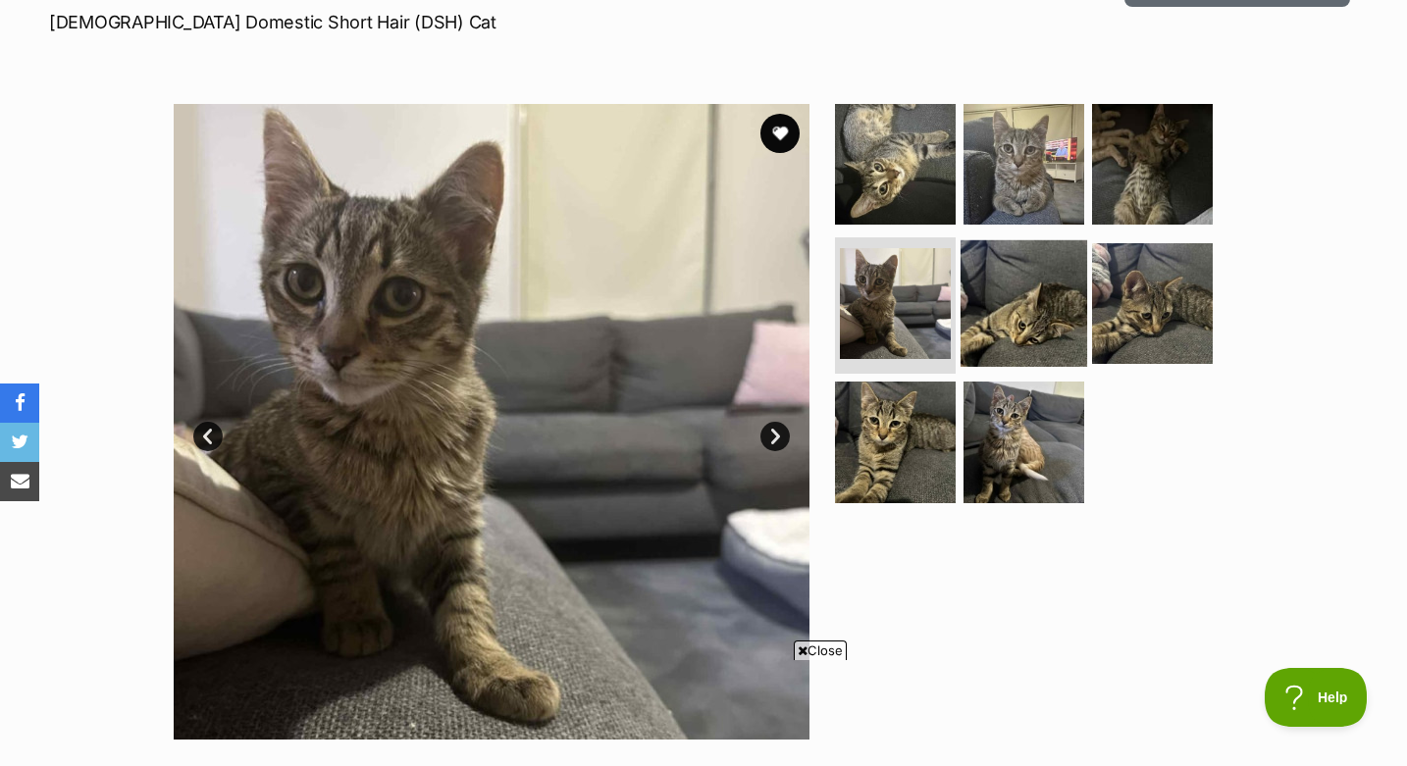
click at [1013, 323] on img at bounding box center [1023, 302] width 127 height 127
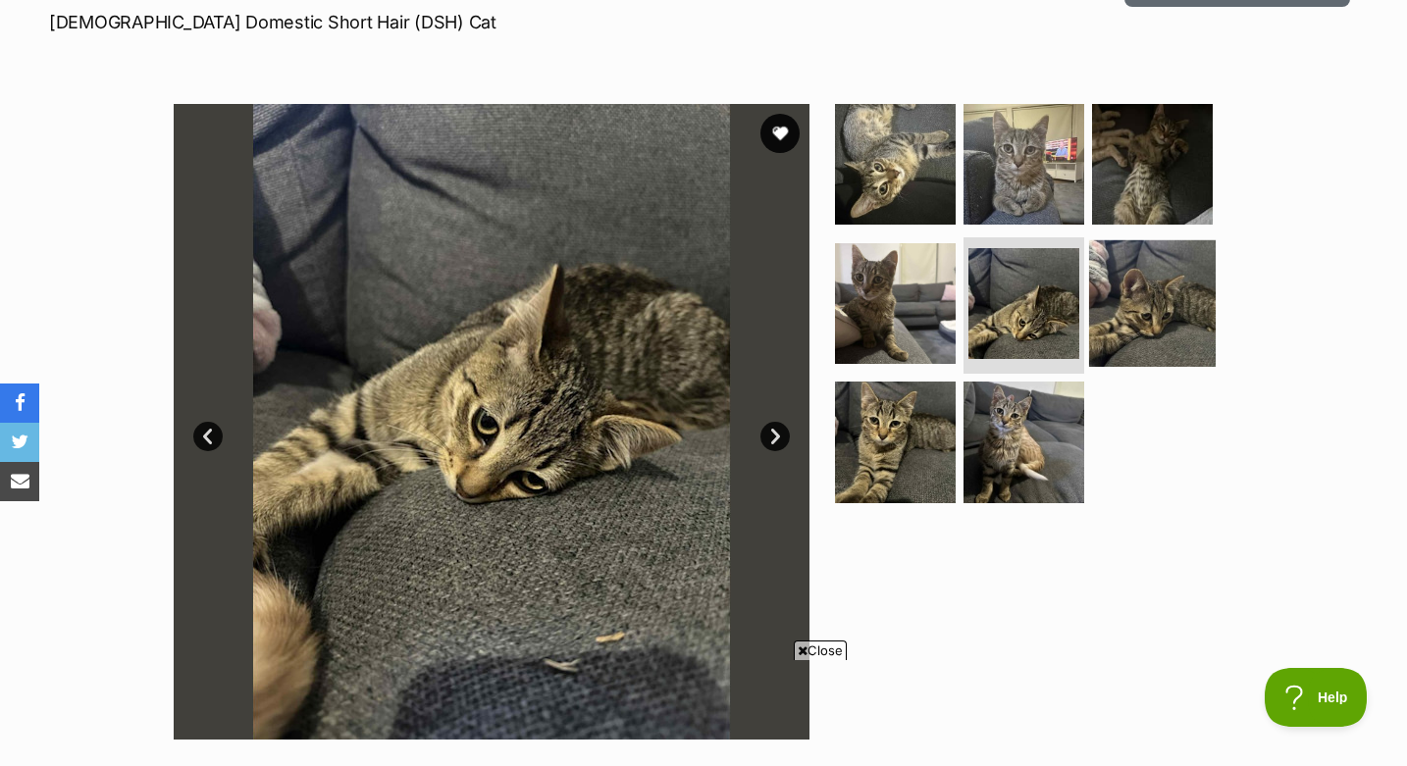
click at [1145, 313] on img at bounding box center [1152, 302] width 127 height 127
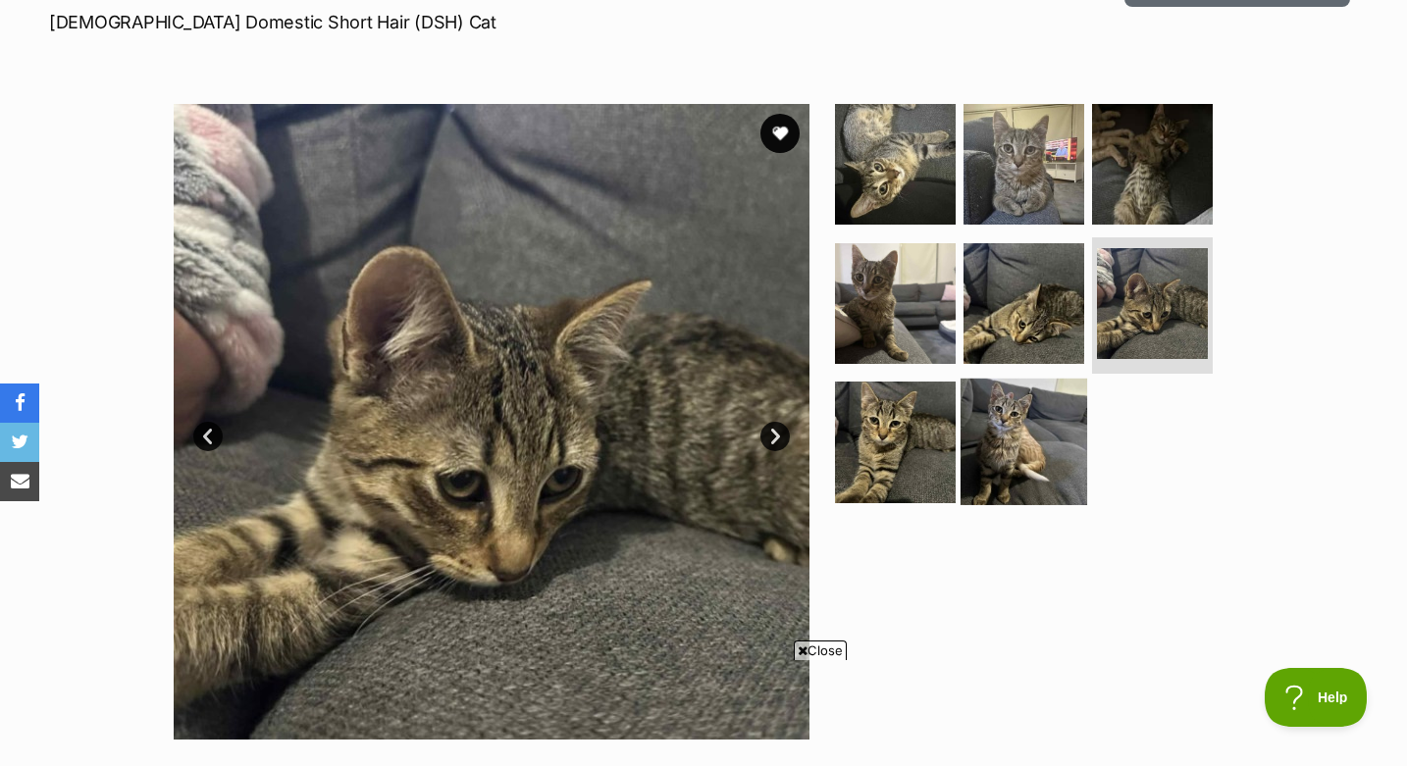
click at [1023, 433] on img at bounding box center [1023, 442] width 127 height 127
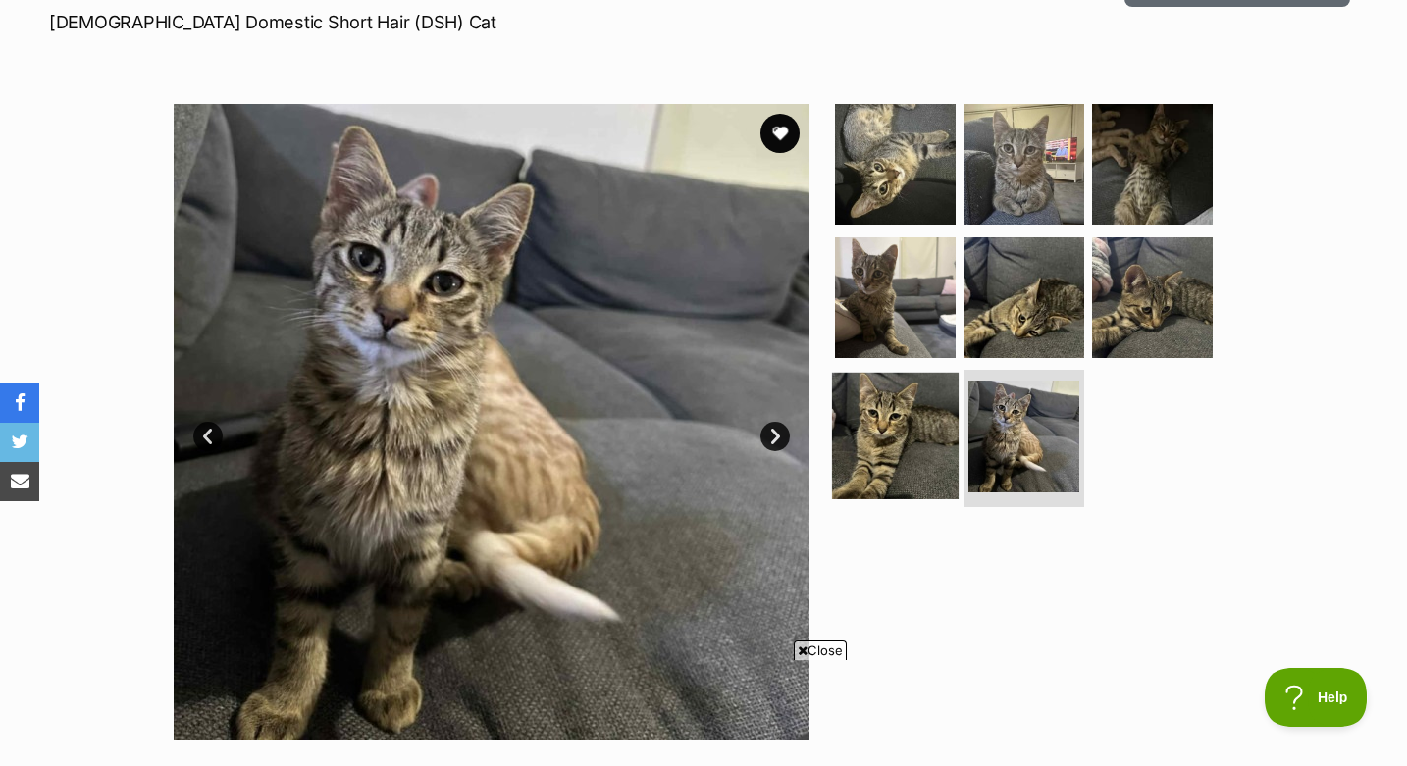
click at [894, 432] on img at bounding box center [895, 436] width 127 height 127
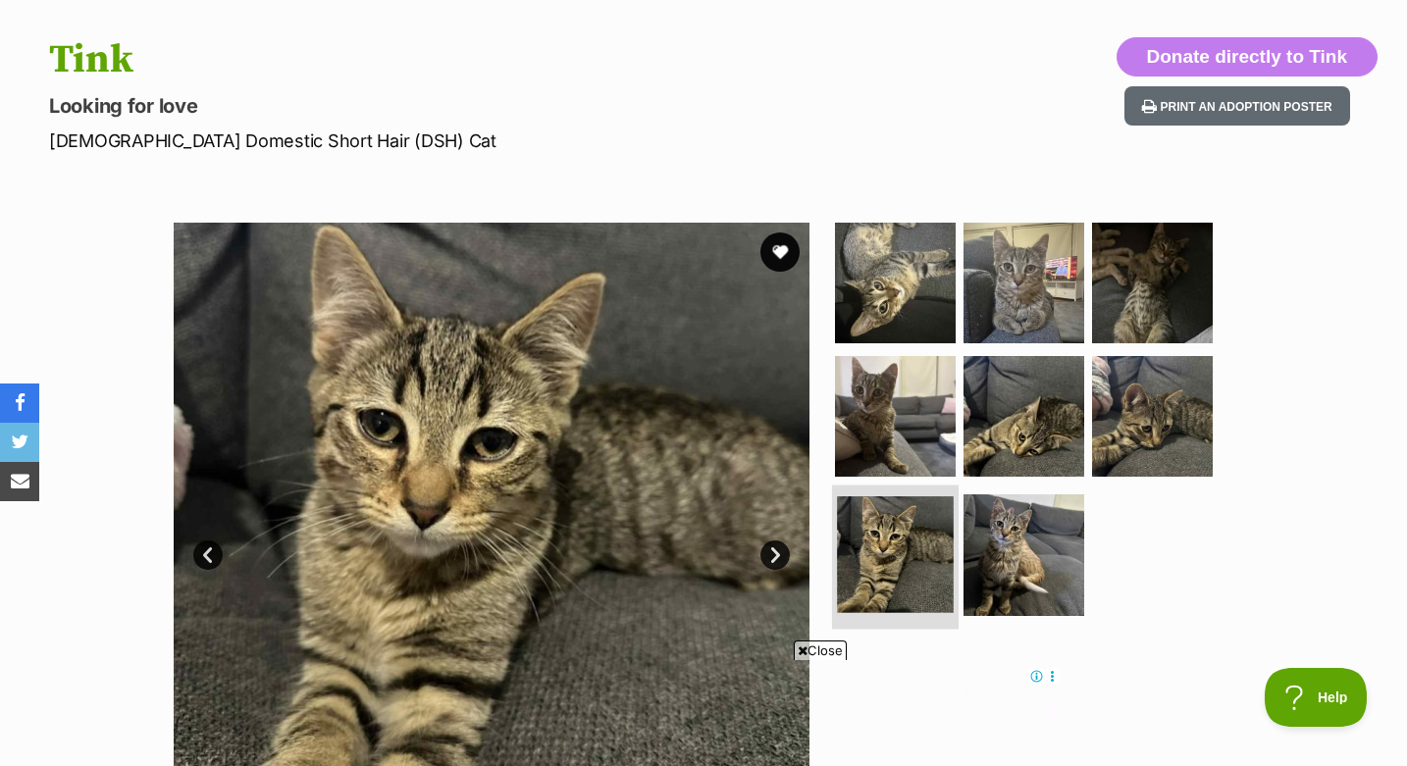
scroll to position [0, 0]
